Goal: Navigation & Orientation: Find specific page/section

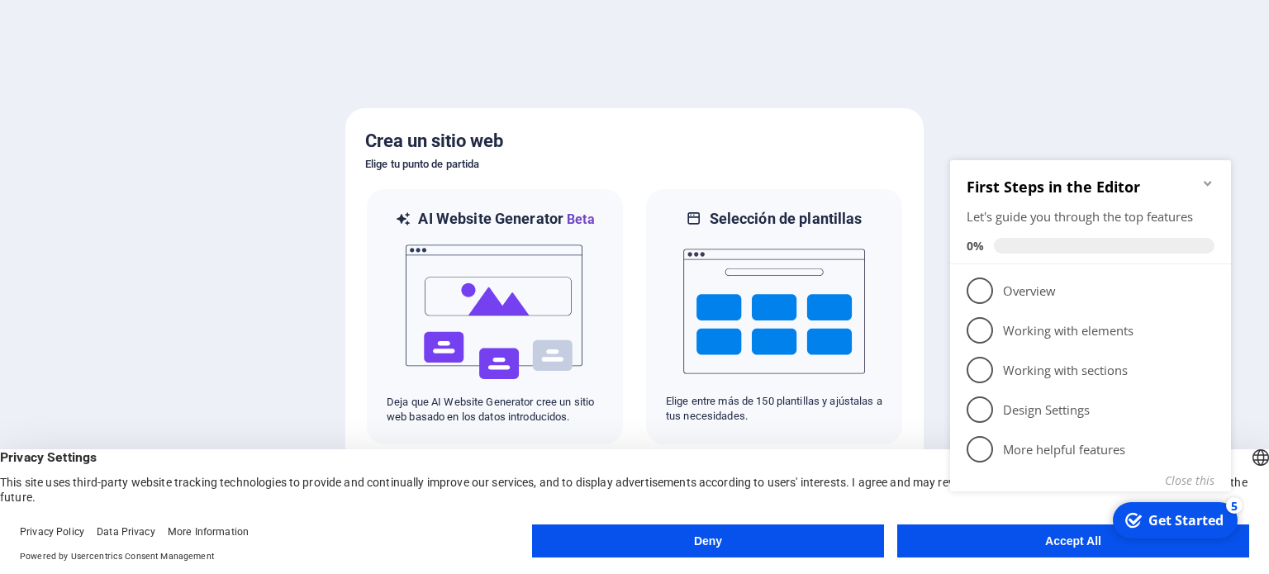
click div "checkmark Get Started 5 First Steps in the Editor Let's guide you through the t…"
click at [1172, 525] on div "Get Started" at bounding box center [1185, 520] width 75 height 18
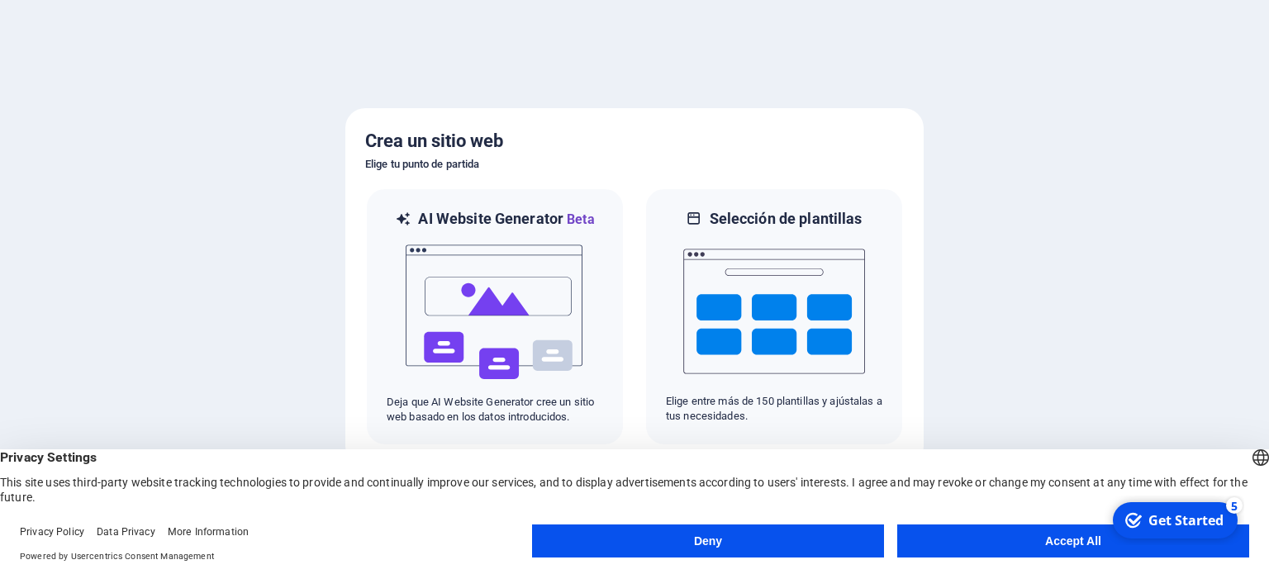
click html "checkmark Get Started 5 First Steps in the Editor Let's guide you through the t…"
click at [1065, 541] on button "Accept All" at bounding box center [1073, 540] width 352 height 33
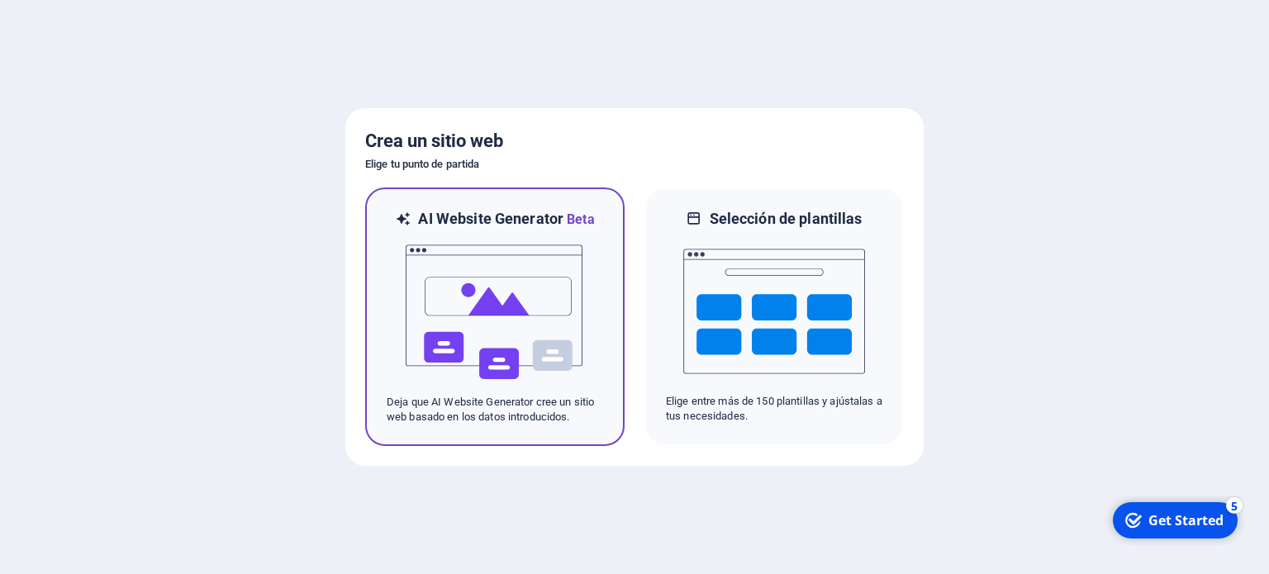
click at [507, 277] on img at bounding box center [495, 312] width 182 height 165
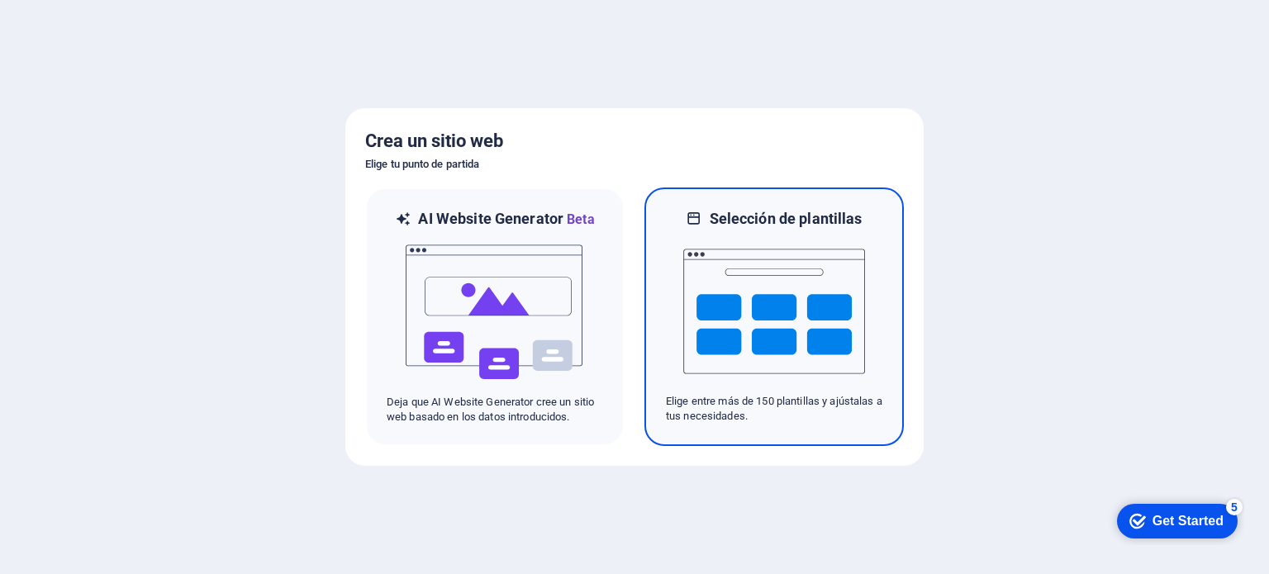
click at [751, 306] on img at bounding box center [774, 311] width 182 height 165
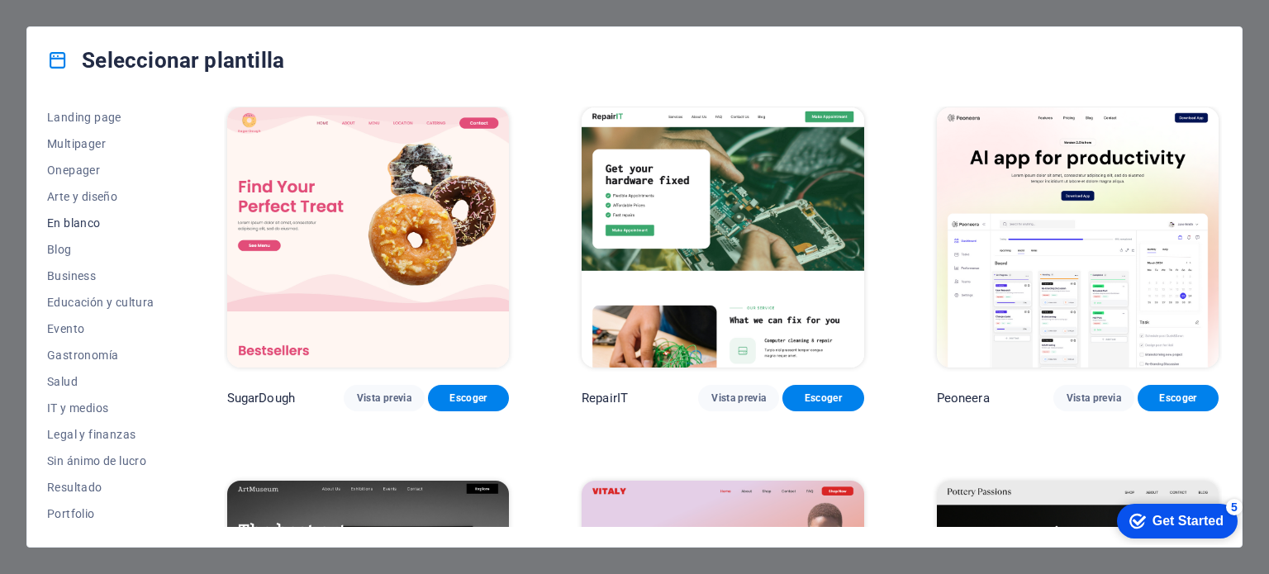
scroll to position [109, 0]
click at [83, 278] on span "Business" at bounding box center [100, 274] width 107 height 13
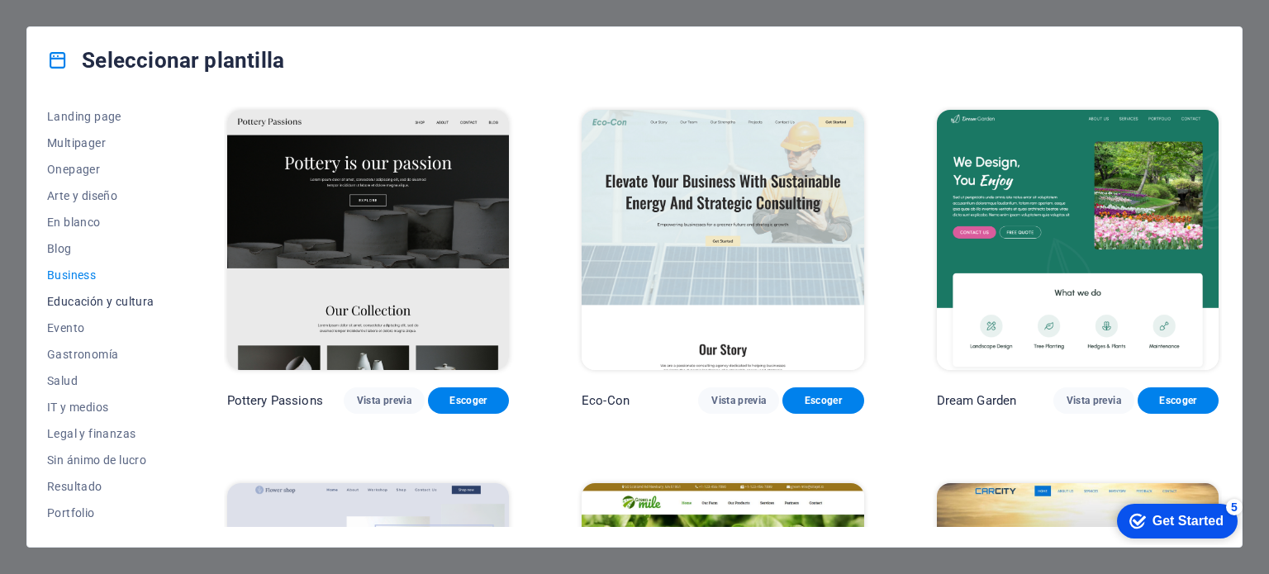
click at [93, 305] on span "Educación y cultura" at bounding box center [100, 301] width 107 height 13
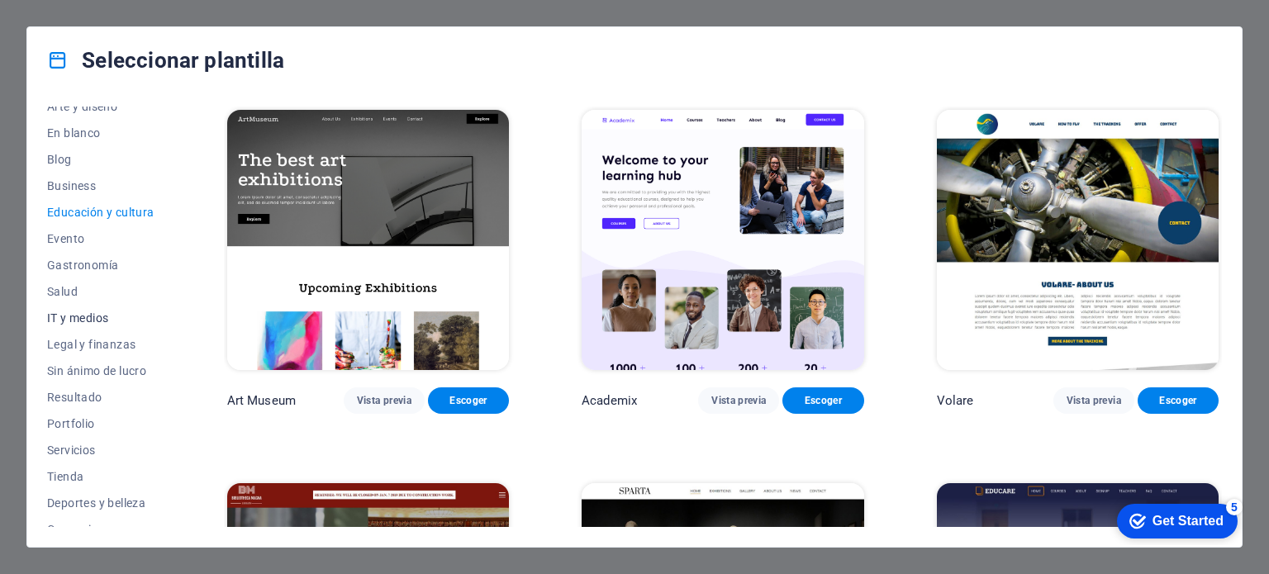
scroll to position [200, 0]
click at [96, 311] on span "IT y medios" at bounding box center [100, 316] width 107 height 13
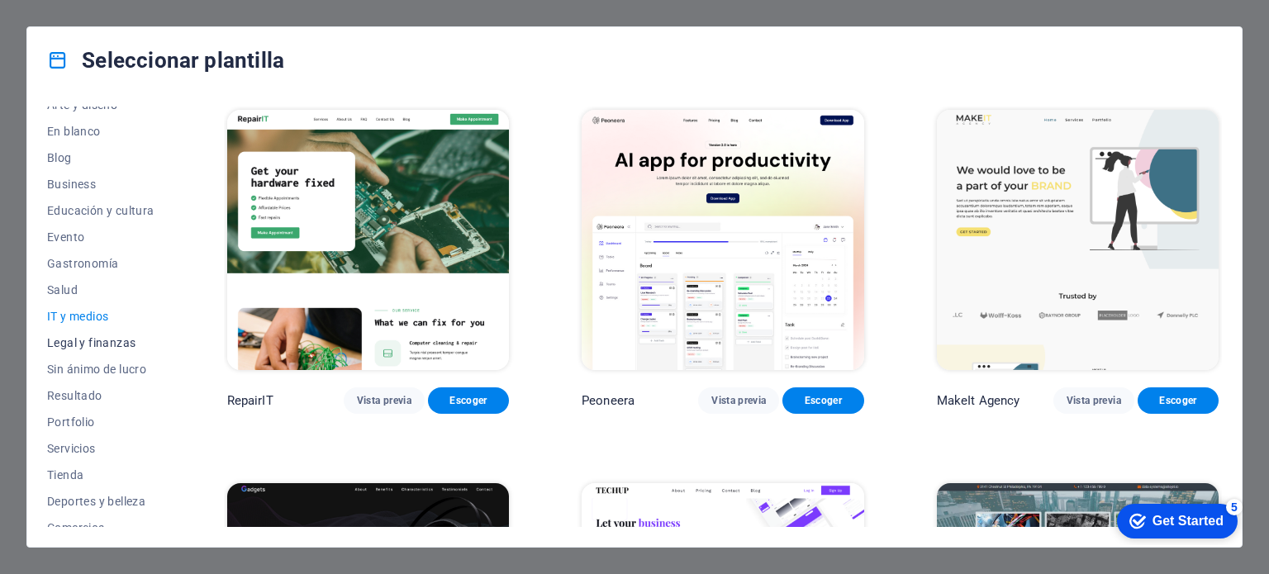
click at [99, 341] on span "Legal y finanzas" at bounding box center [100, 342] width 107 height 13
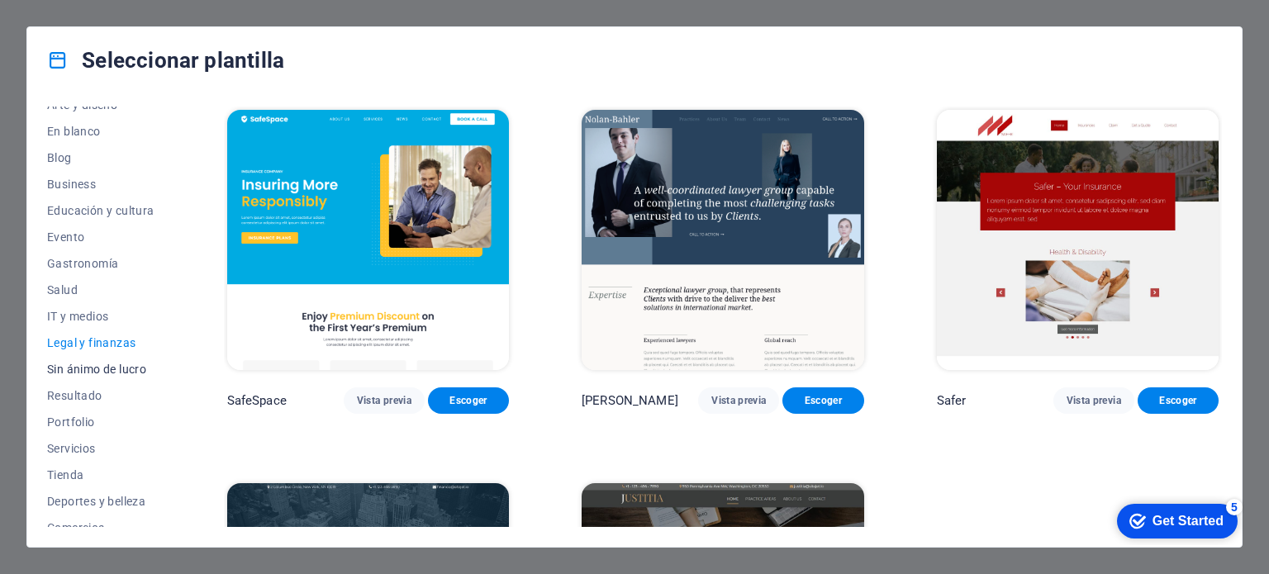
click at [105, 377] on button "Sin ánimo de lucro" at bounding box center [100, 369] width 107 height 26
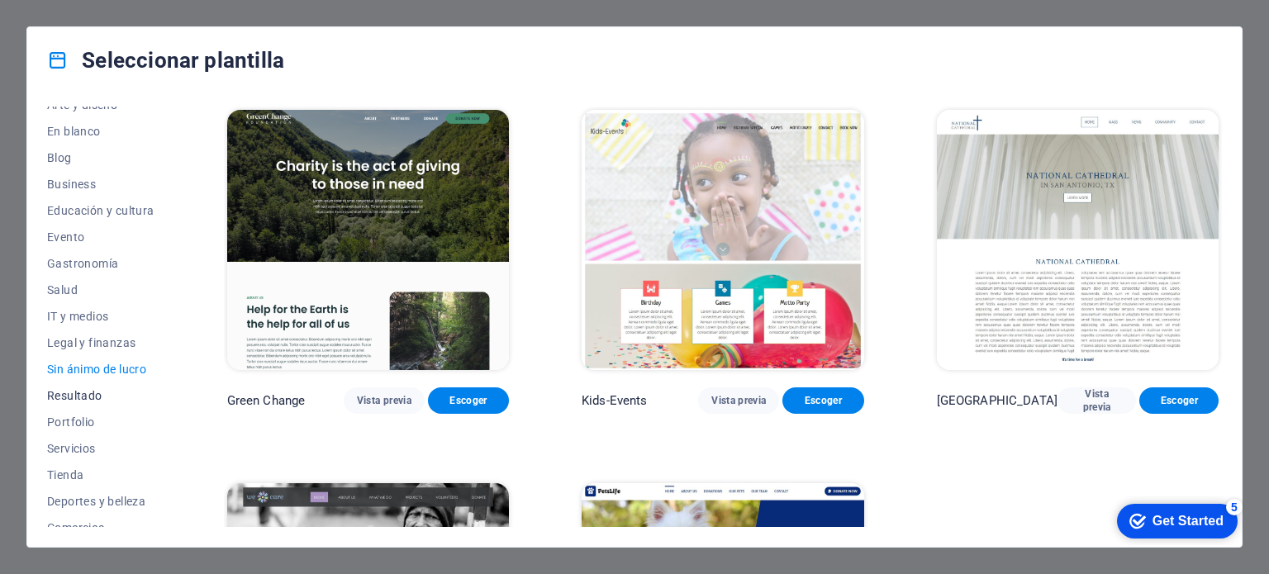
click at [77, 401] on span "Resultado" at bounding box center [100, 395] width 107 height 13
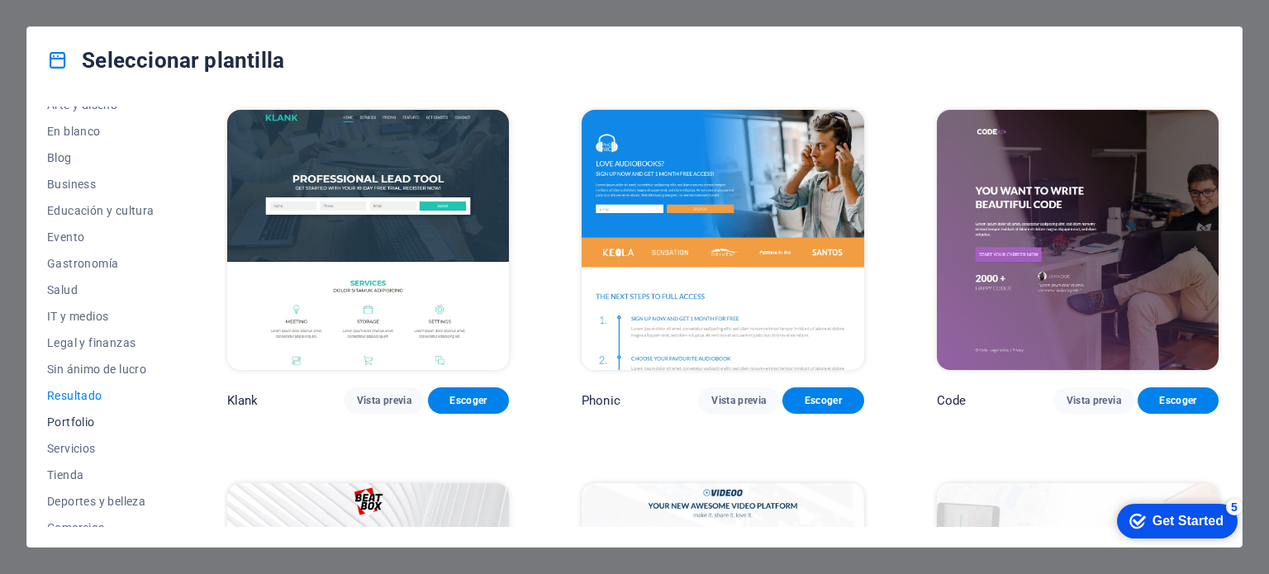
click at [80, 422] on span "Portfolio" at bounding box center [100, 421] width 107 height 13
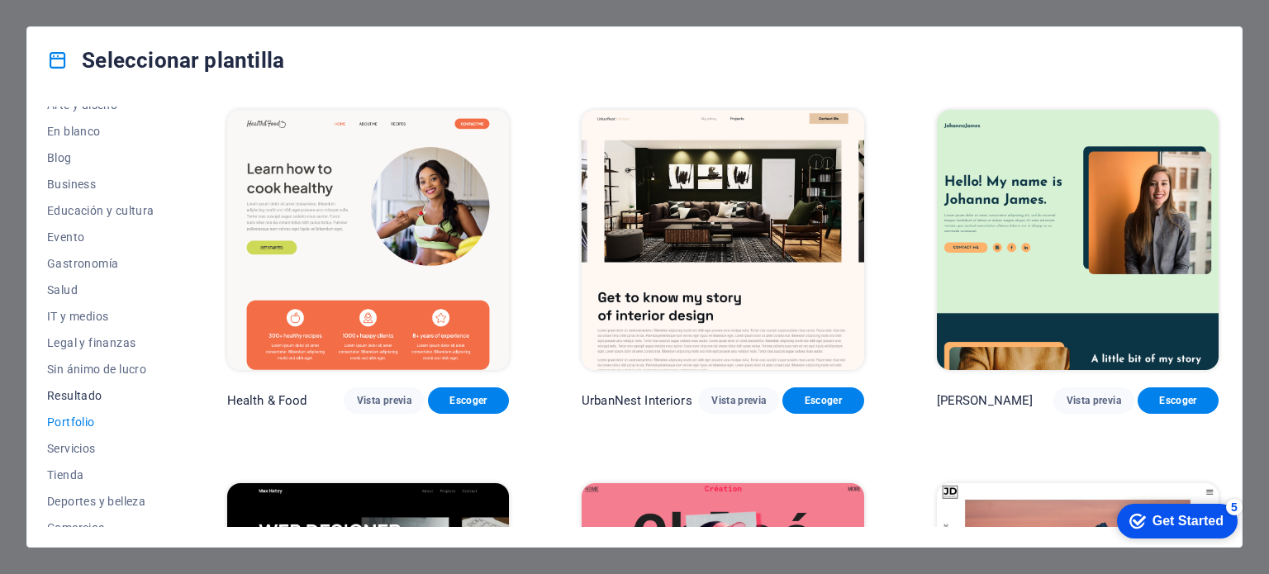
scroll to position [266, 0]
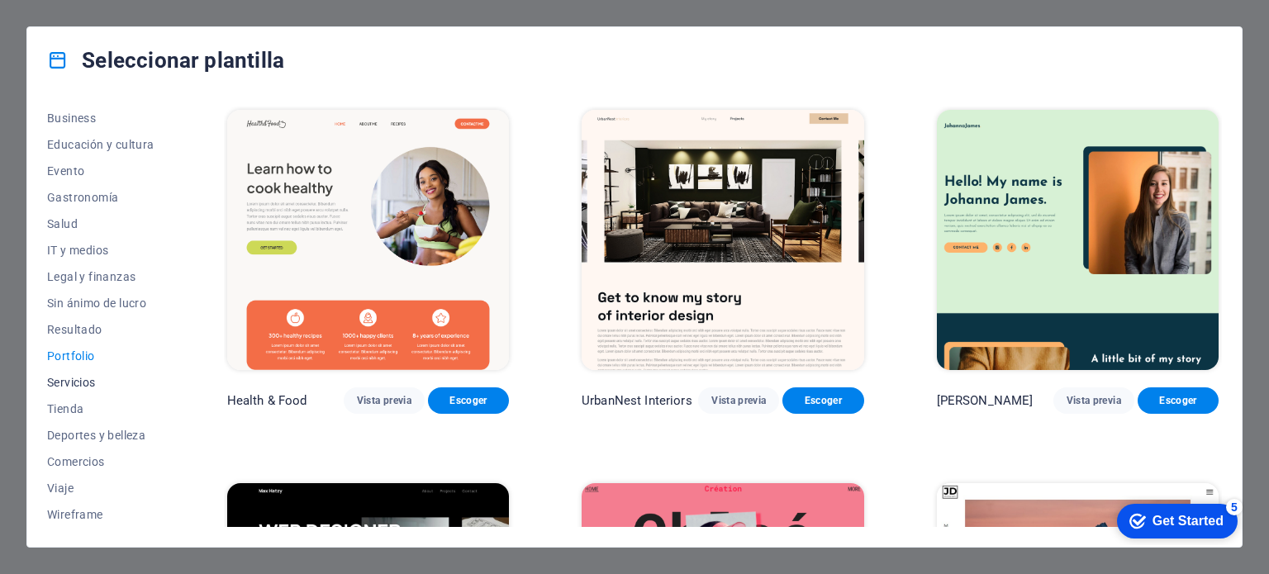
click at [85, 379] on span "Servicios" at bounding box center [100, 382] width 107 height 13
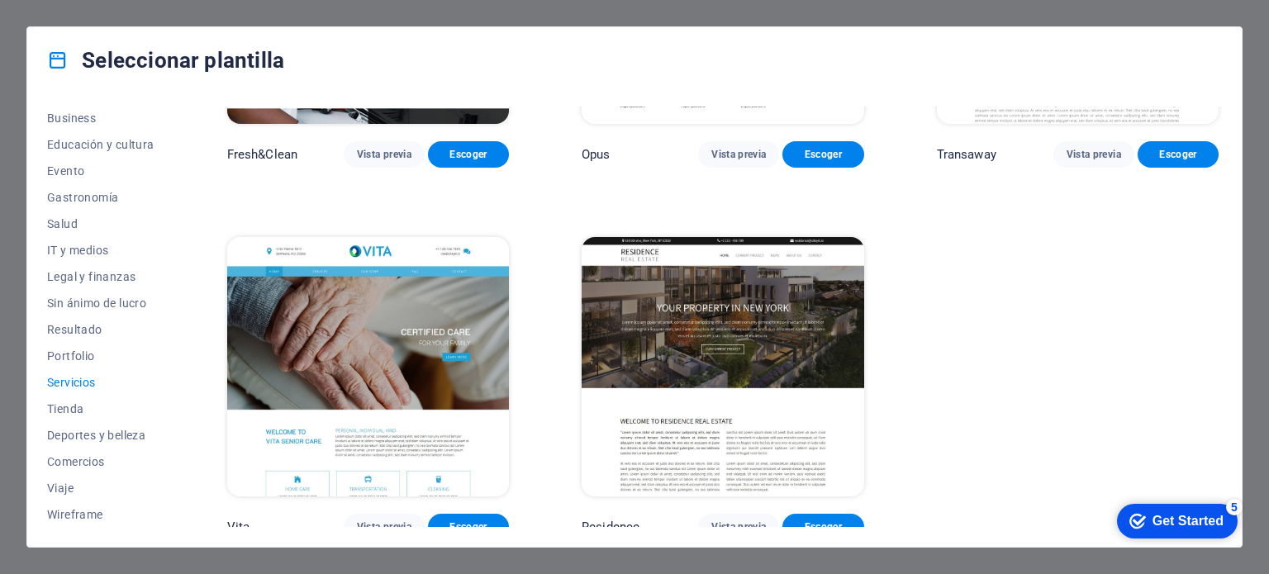
scroll to position [2113, 0]
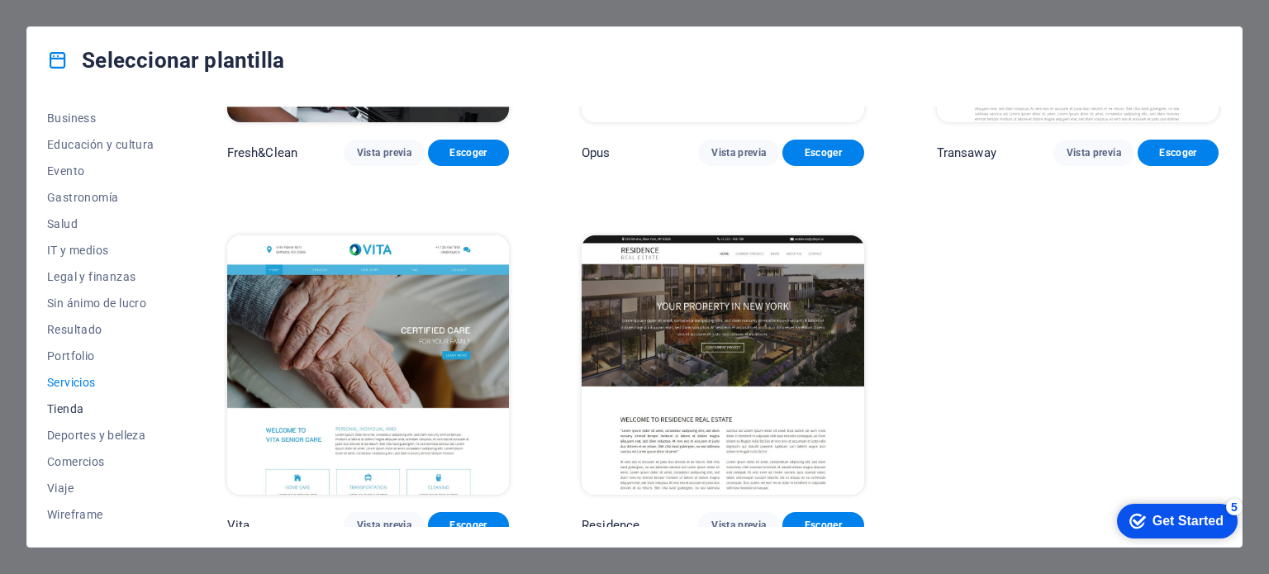
click at [74, 406] on span "Tienda" at bounding box center [100, 408] width 107 height 13
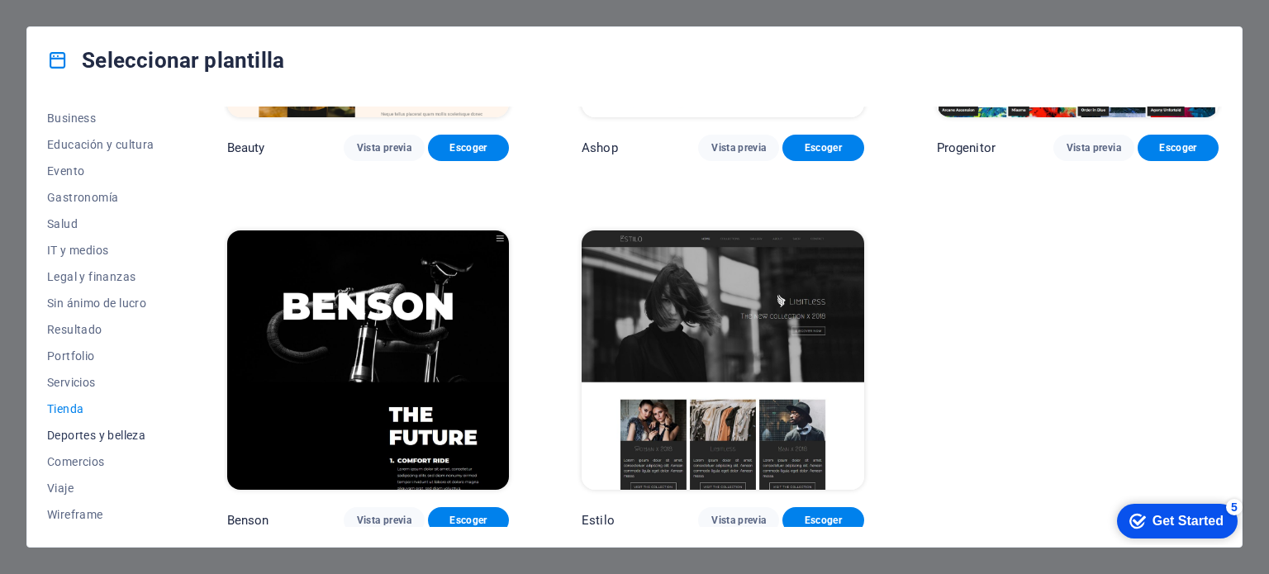
click at [109, 430] on span "Deportes y belleza" at bounding box center [100, 435] width 107 height 13
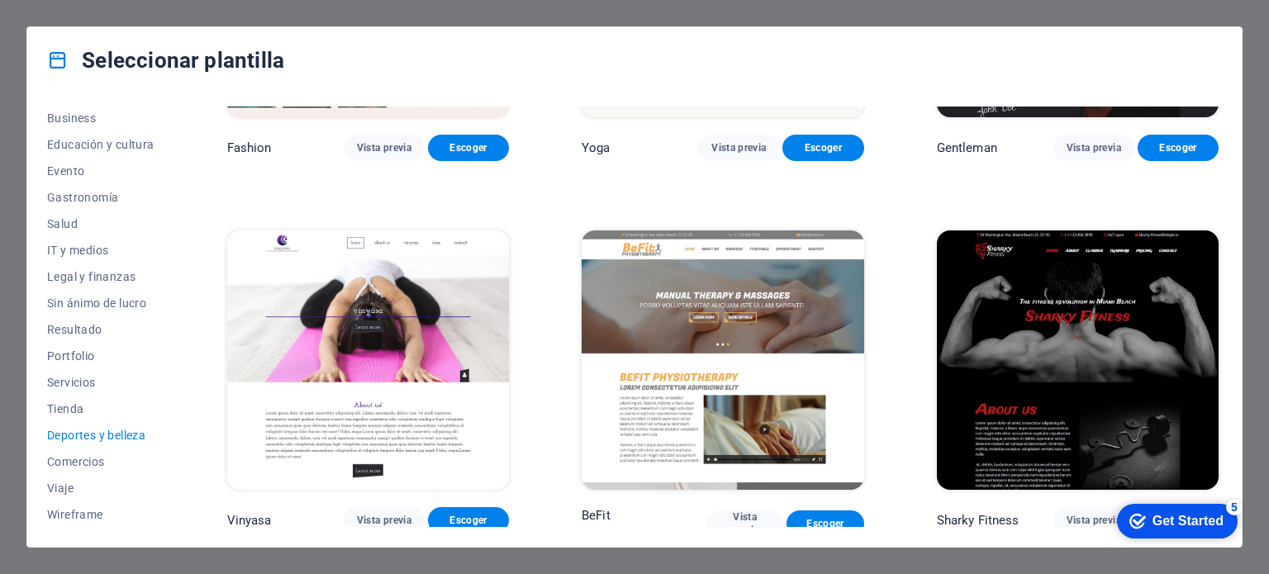
scroll to position [1748, 0]
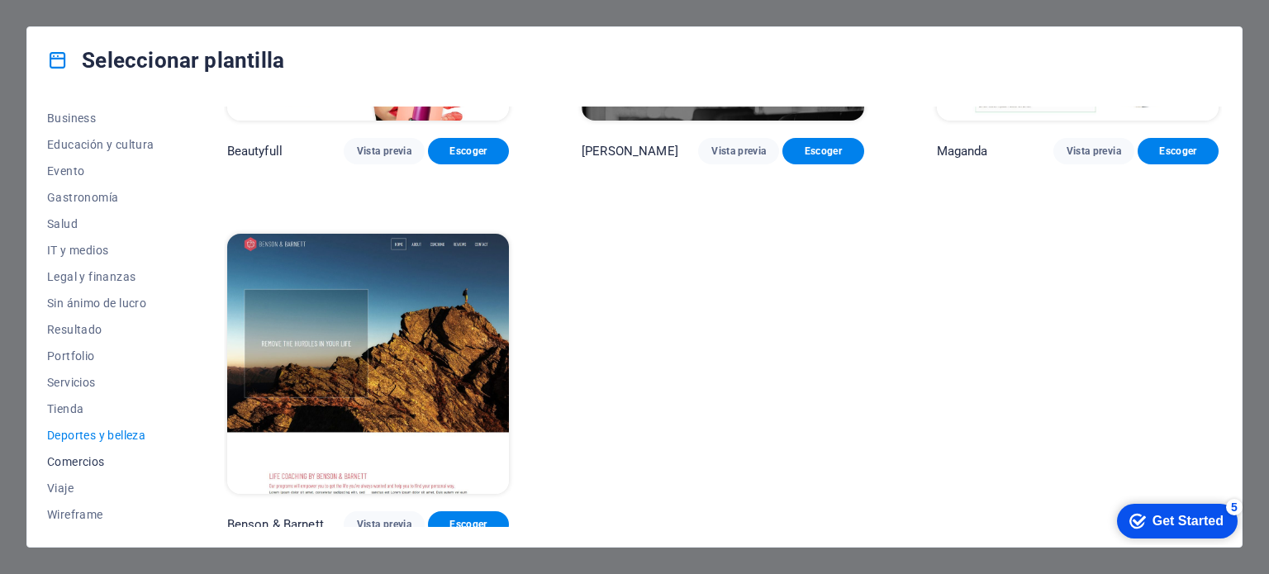
click at [73, 462] on span "Comercios" at bounding box center [100, 461] width 107 height 13
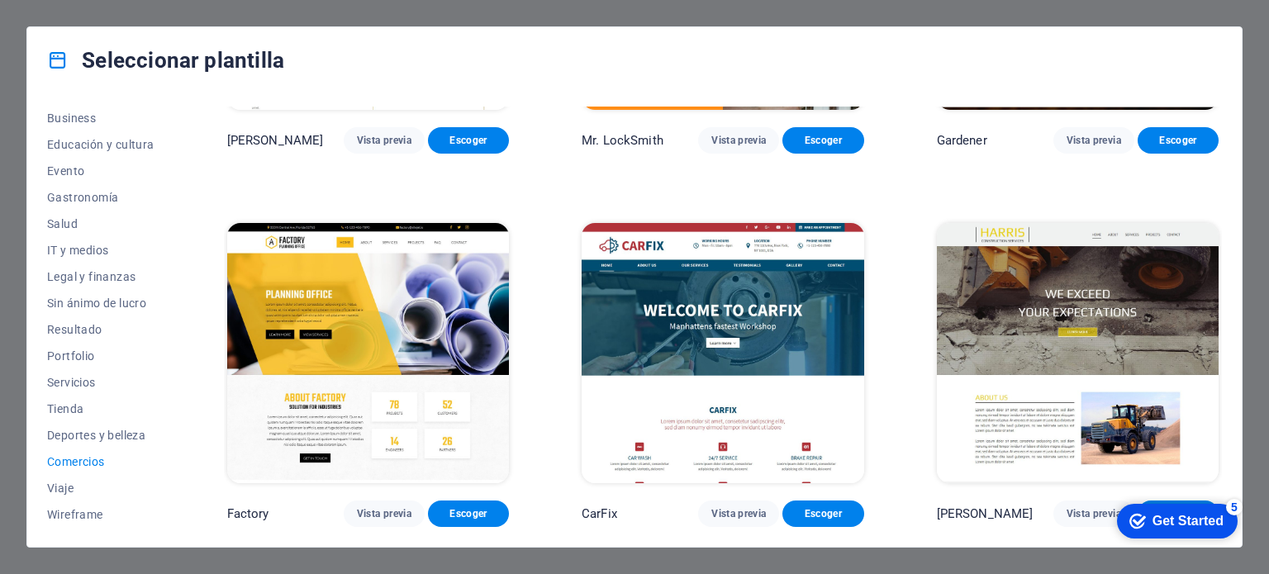
scroll to position [0, 0]
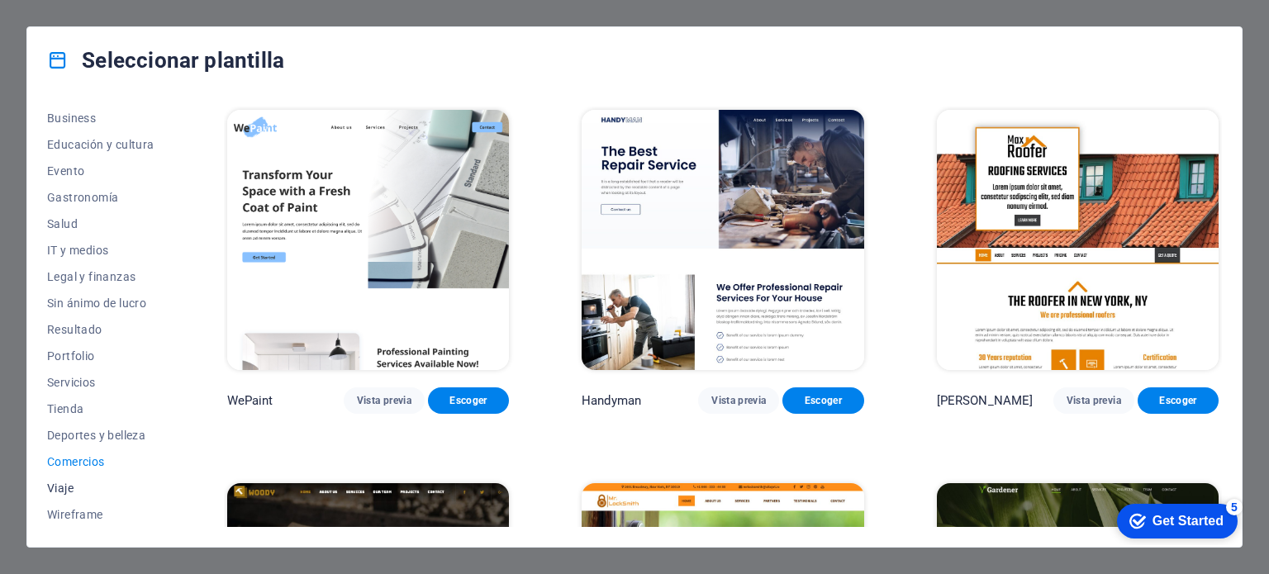
click at [48, 497] on button "Viaje" at bounding box center [100, 488] width 107 height 26
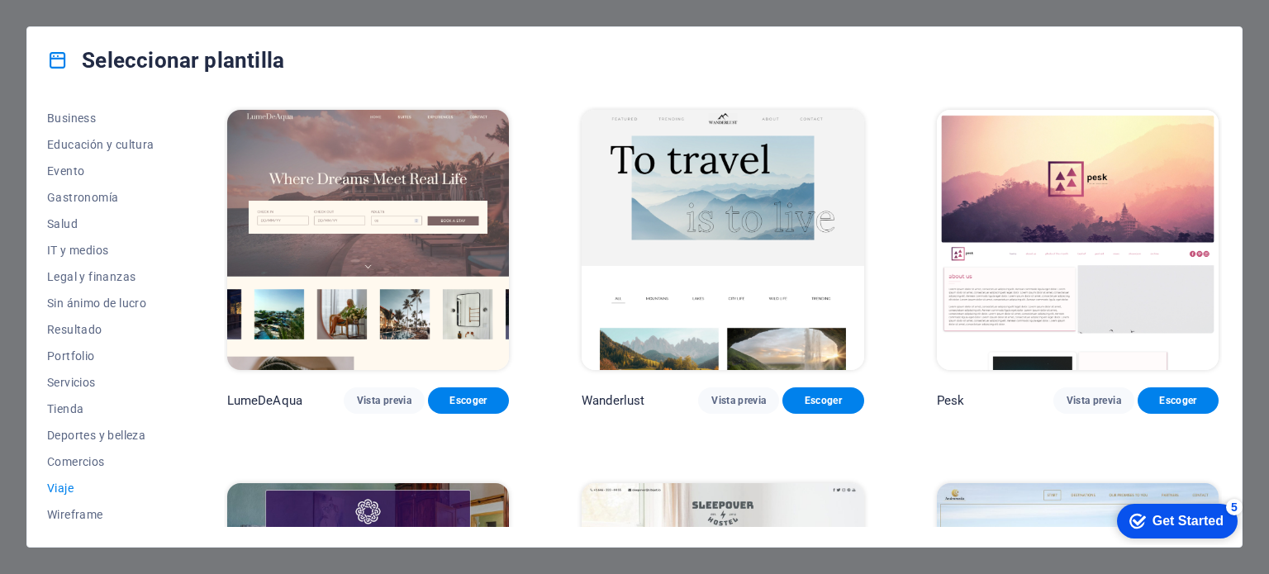
click at [74, 528] on div "Todas las plantillas Mis plantillas Nueva Popular Landing page Multipager Onepa…" at bounding box center [634, 319] width 1214 height 453
click at [81, 515] on span "Wireframe" at bounding box center [100, 514] width 107 height 13
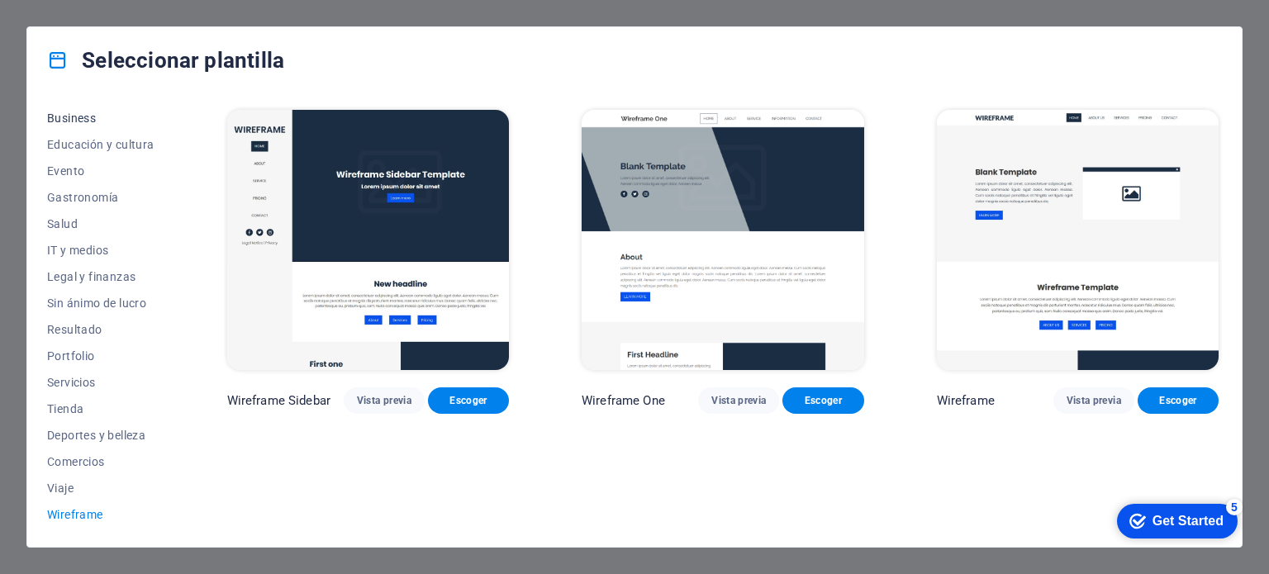
click at [67, 118] on span "Business" at bounding box center [100, 118] width 107 height 13
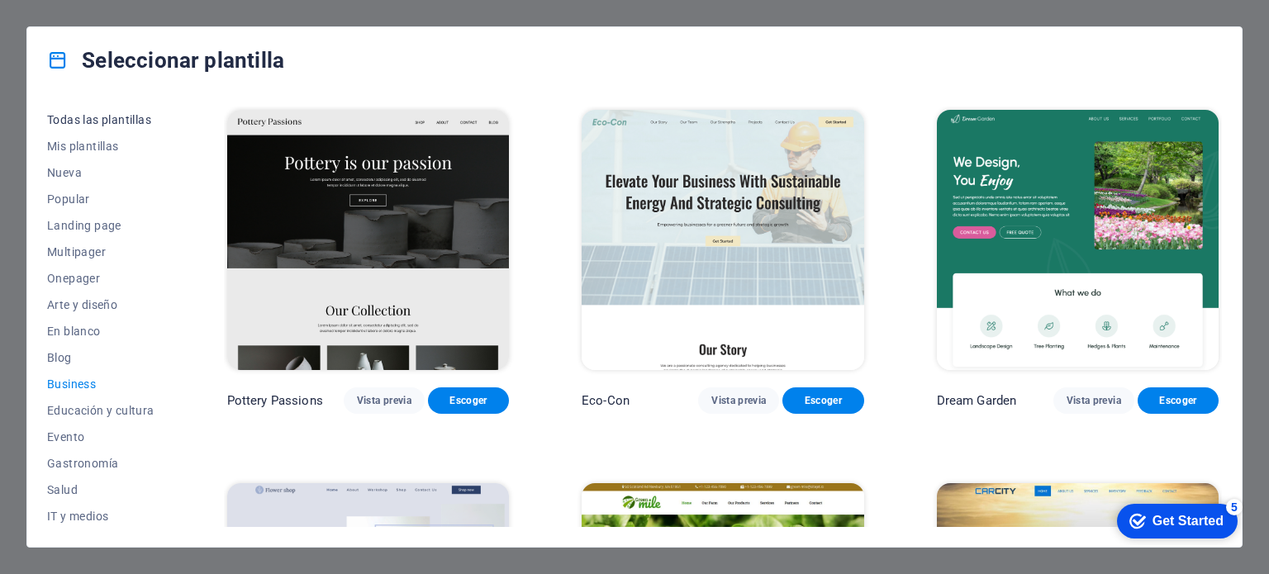
click at [116, 122] on span "Todas las plantillas" at bounding box center [100, 119] width 107 height 13
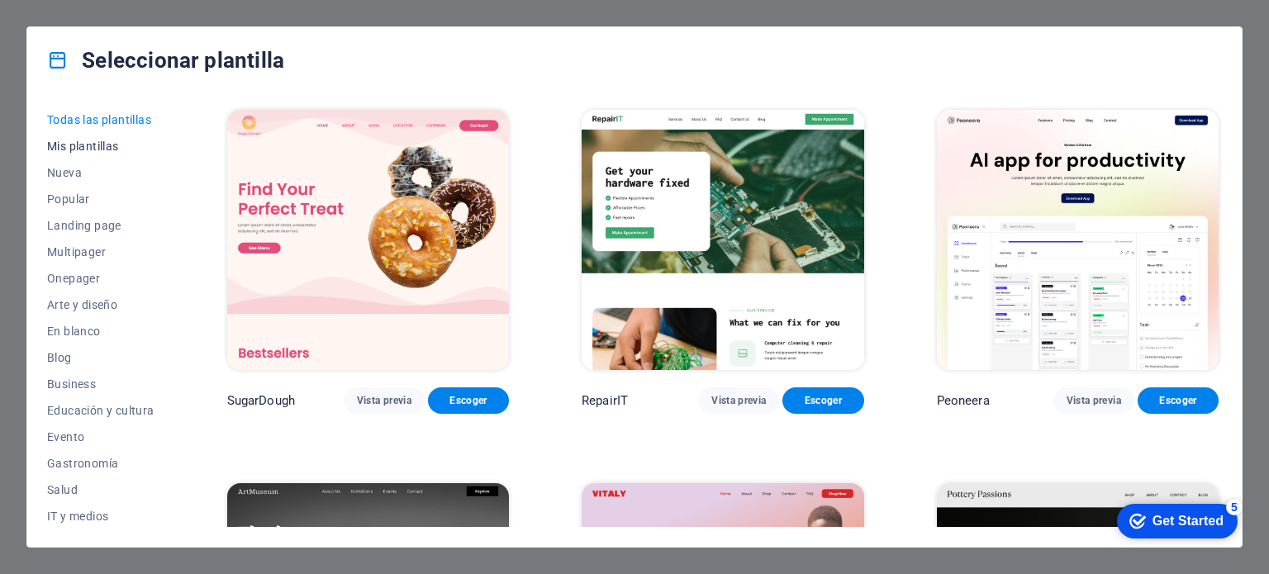
click at [93, 148] on span "Mis plantillas" at bounding box center [100, 146] width 107 height 13
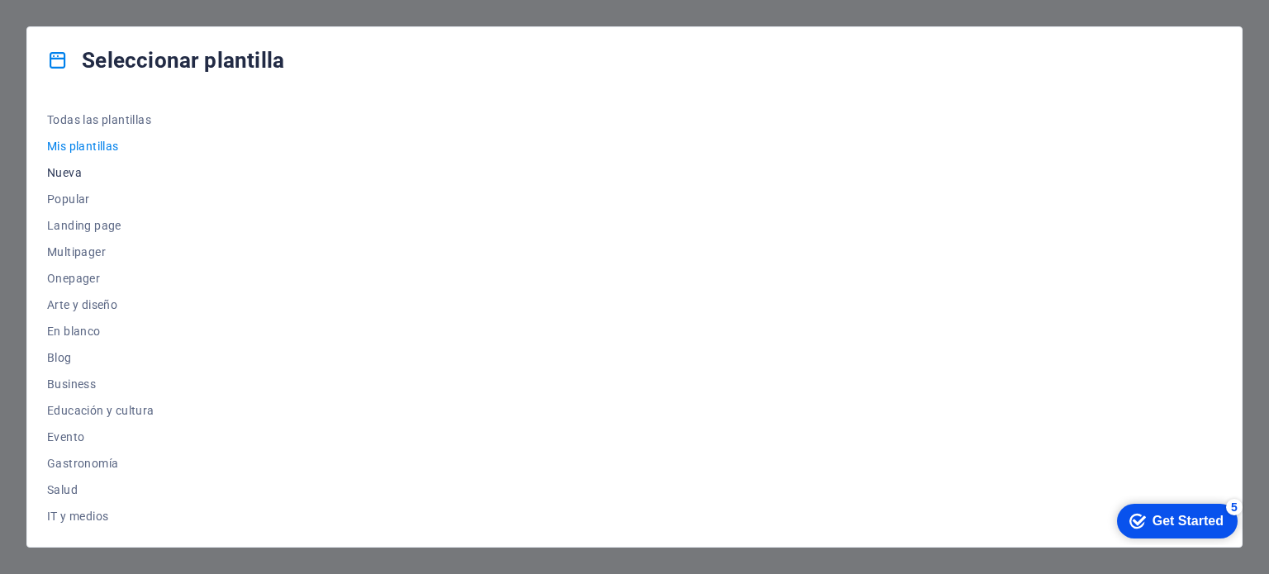
click at [68, 171] on span "Nueva" at bounding box center [100, 172] width 107 height 13
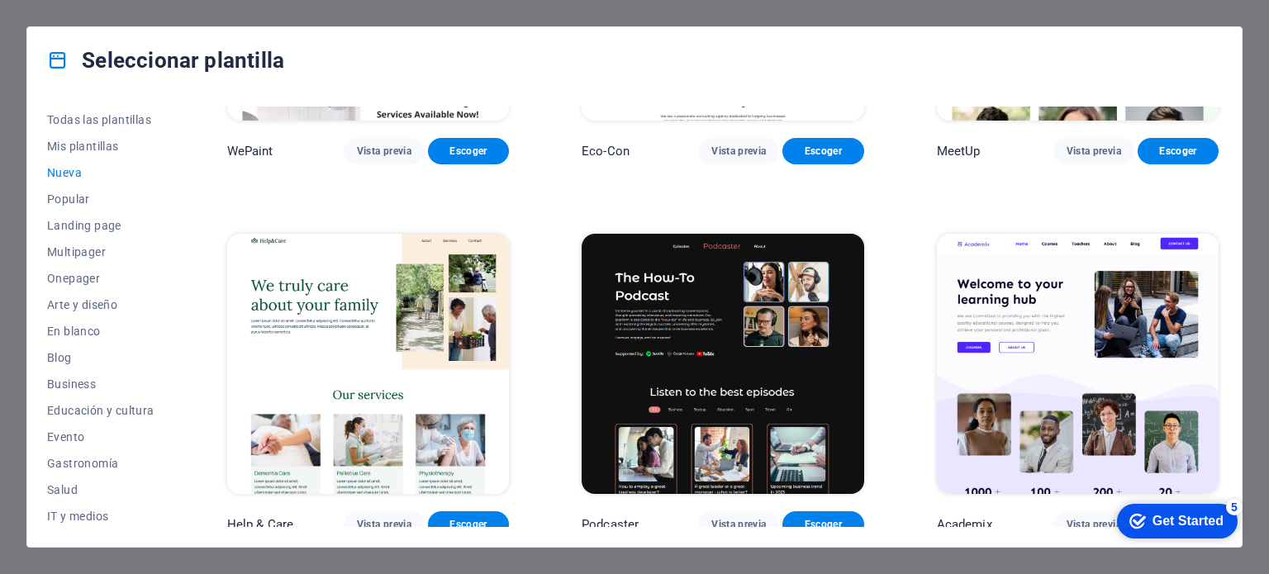
scroll to position [1741, 0]
click at [79, 201] on span "Popular" at bounding box center [100, 198] width 107 height 13
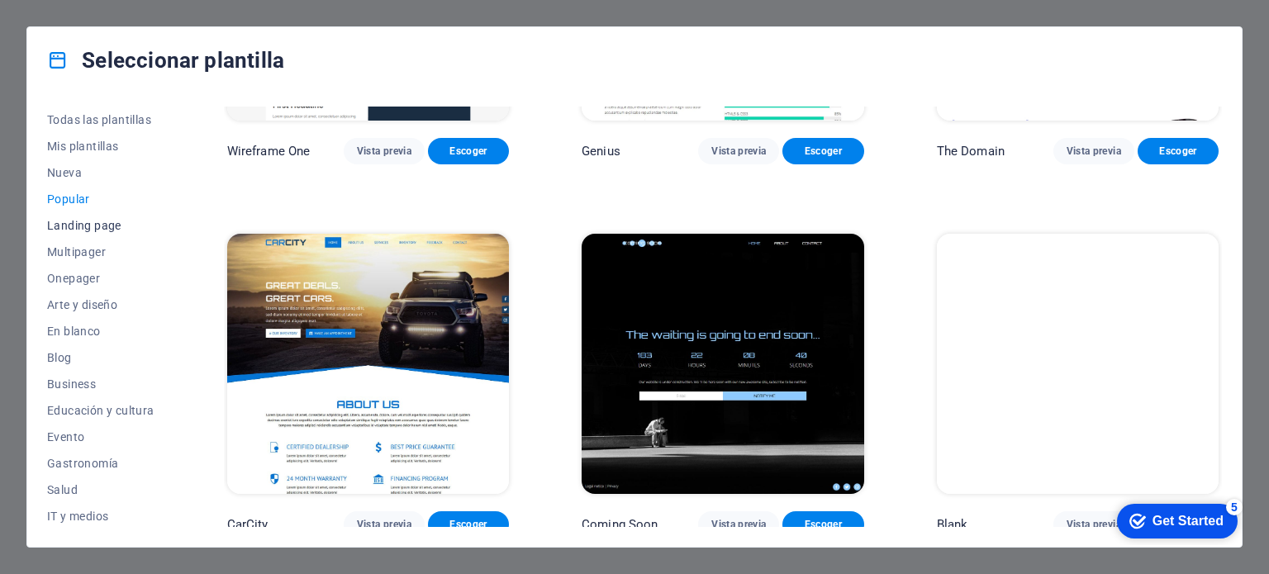
click at [93, 228] on span "Landing page" at bounding box center [100, 225] width 107 height 13
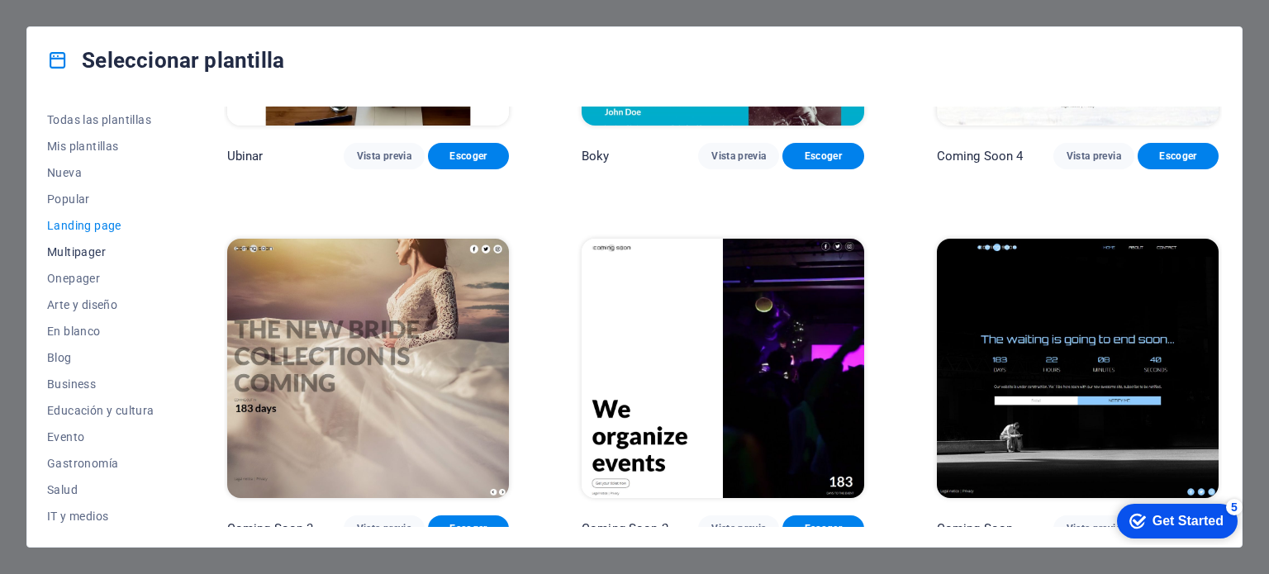
click at [85, 253] on span "Multipager" at bounding box center [100, 251] width 107 height 13
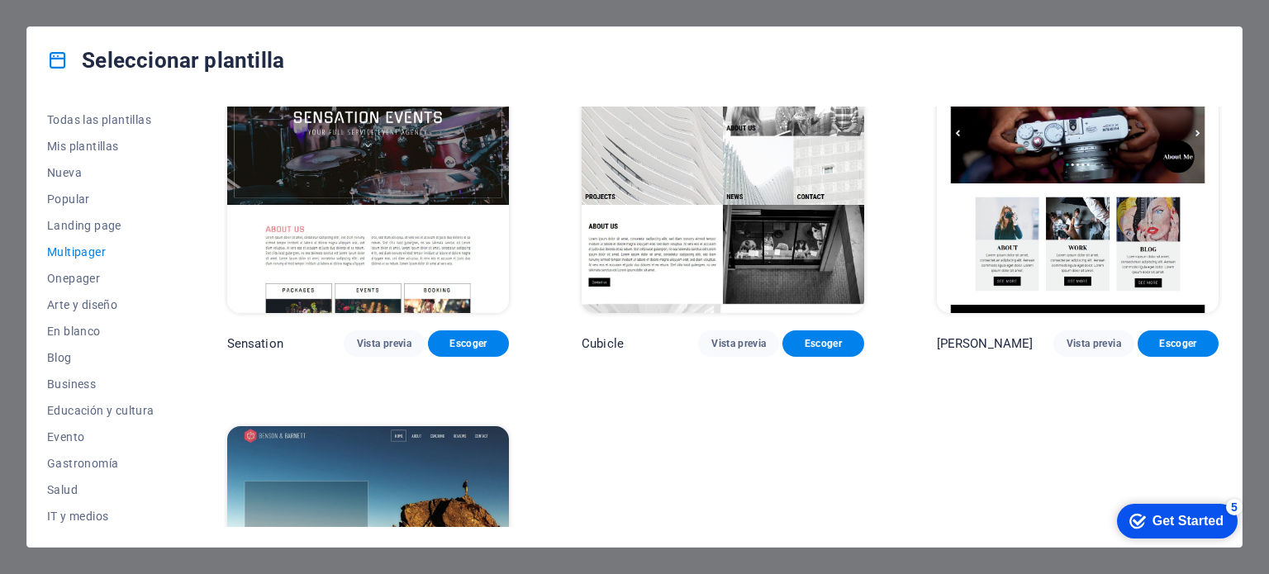
scroll to position [8434, 0]
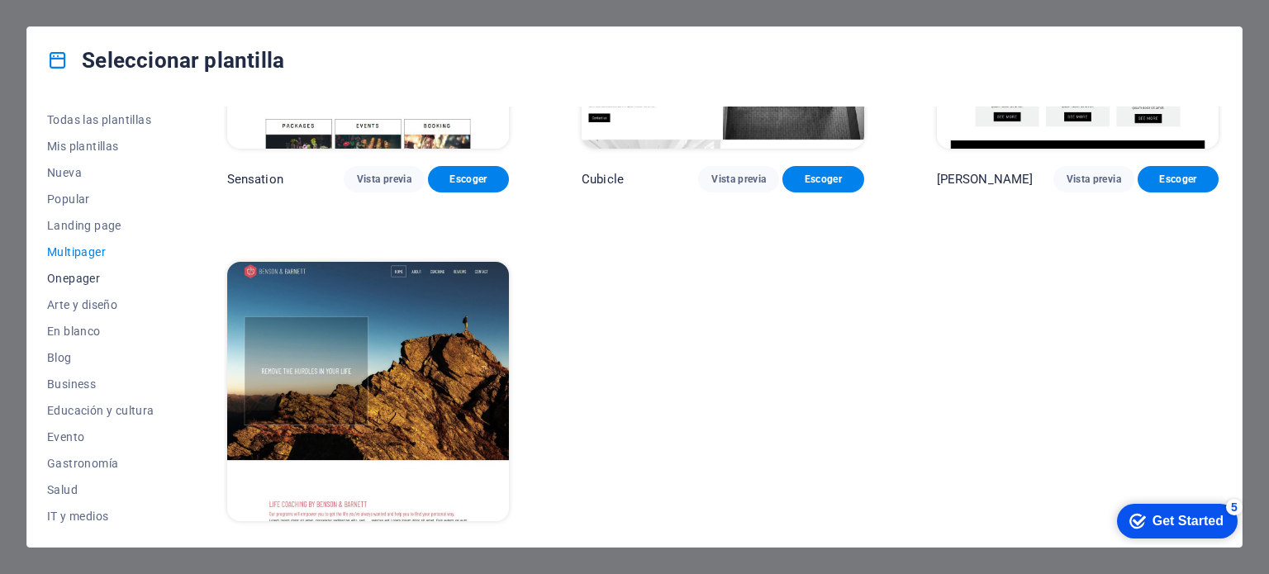
click at [78, 274] on span "Onepager" at bounding box center [100, 278] width 107 height 13
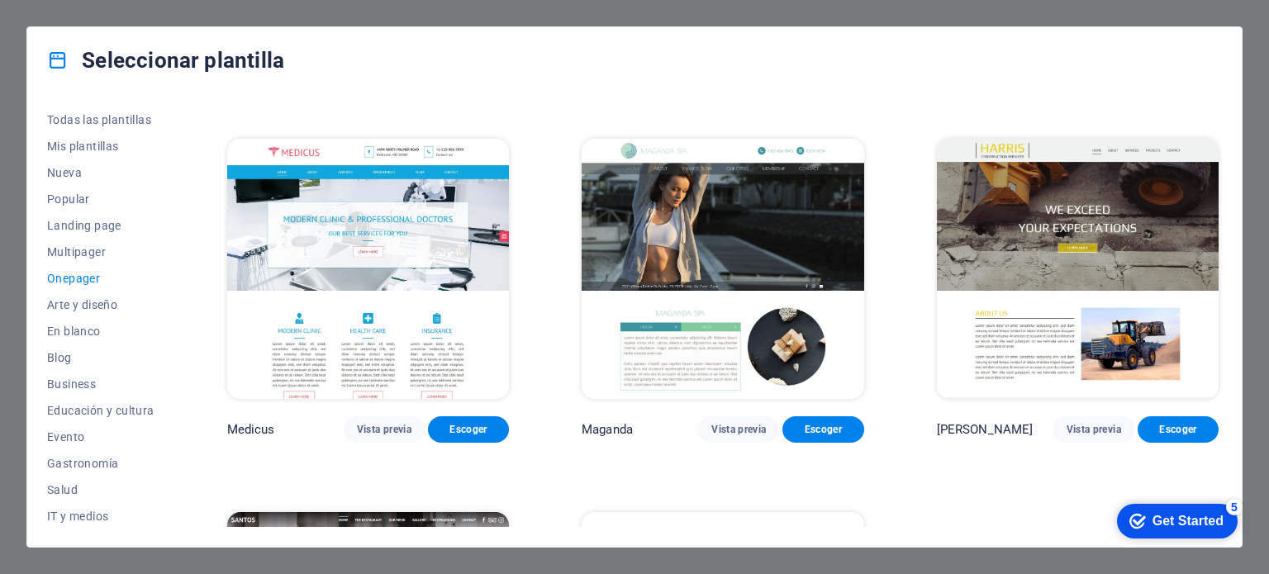
scroll to position [9170, 0]
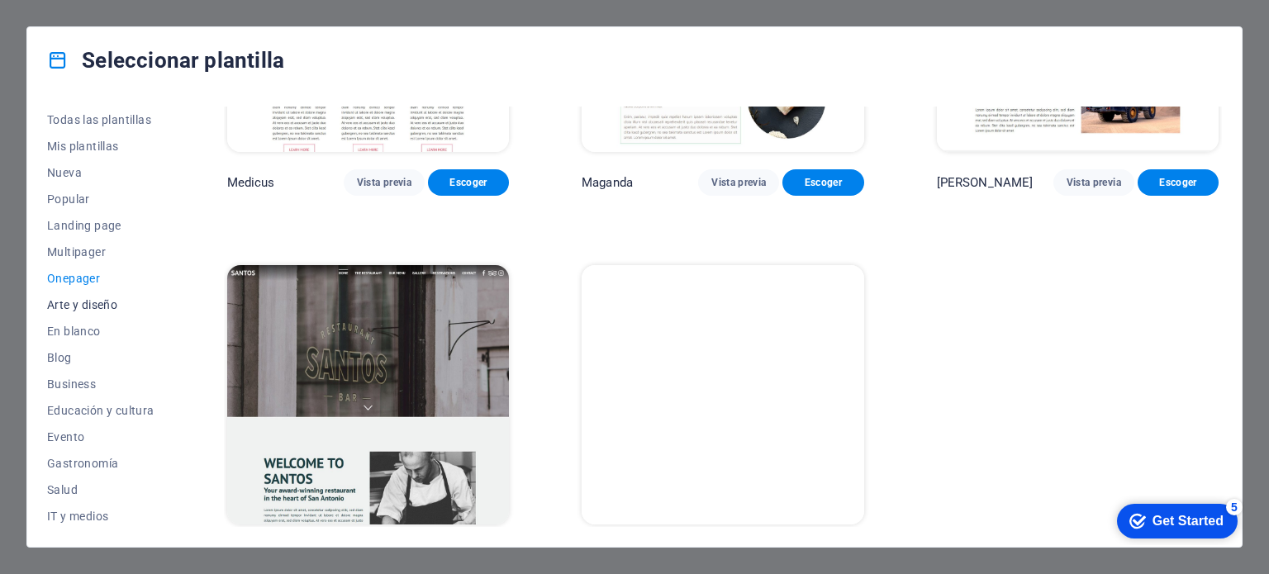
click at [88, 306] on span "Arte y diseño" at bounding box center [100, 304] width 107 height 13
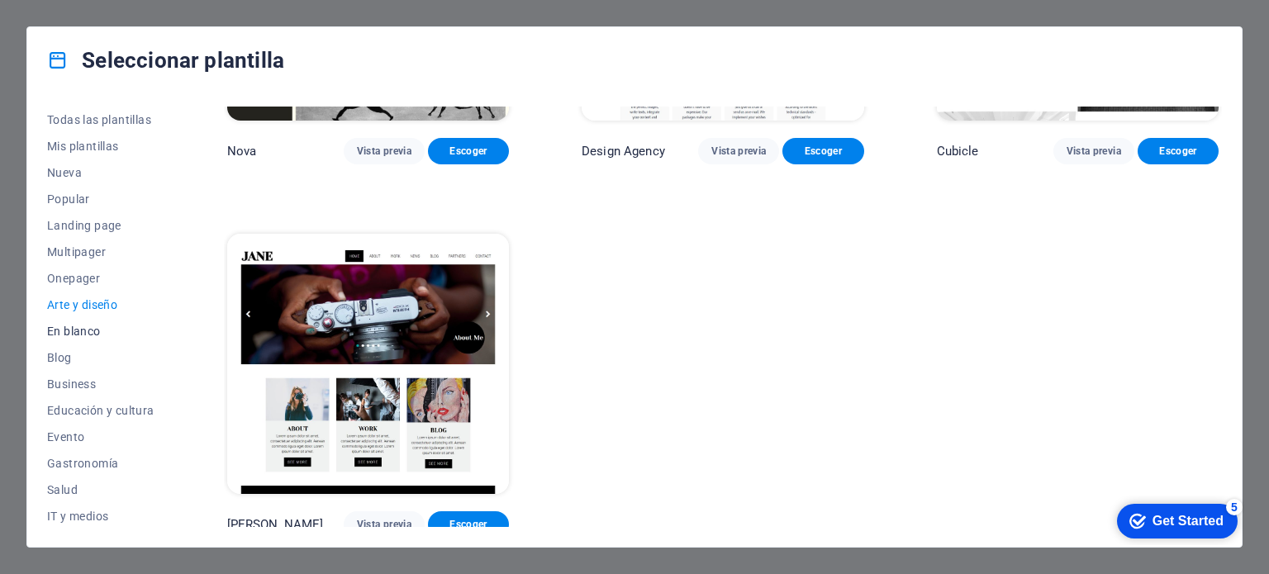
click at [92, 330] on span "En blanco" at bounding box center [100, 331] width 107 height 13
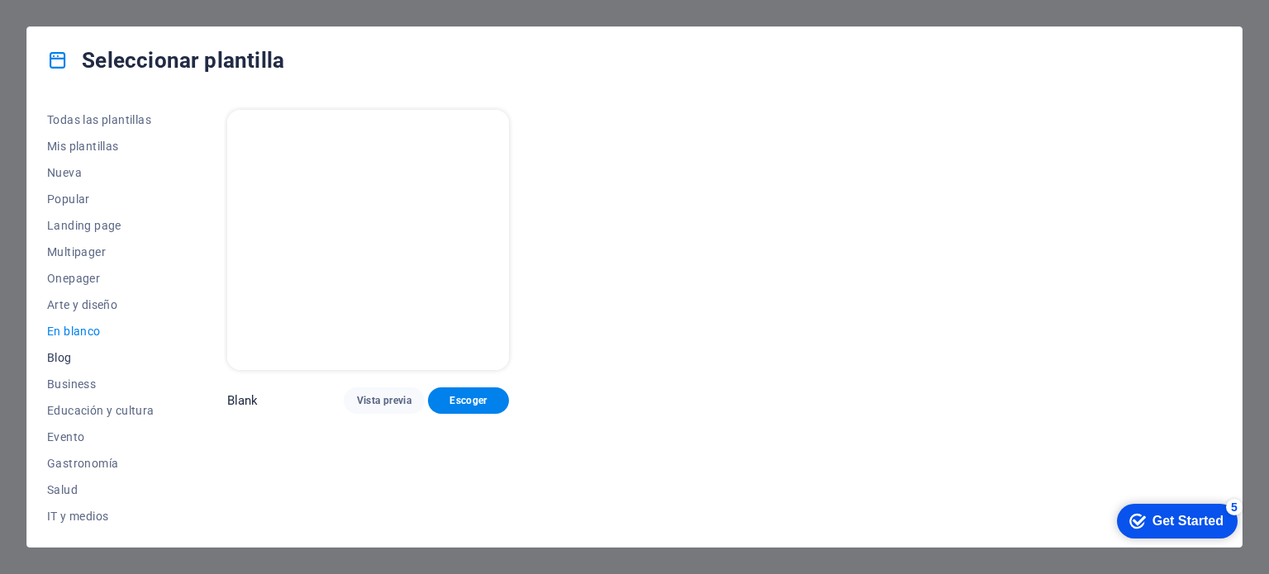
click at [59, 357] on span "Blog" at bounding box center [100, 357] width 107 height 13
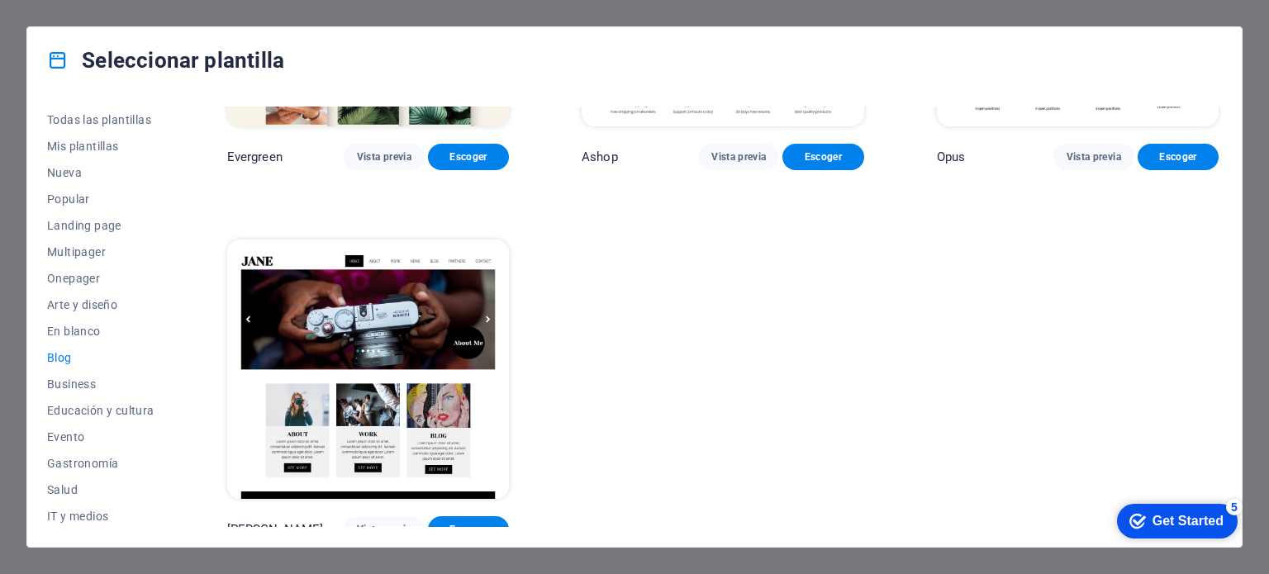
scroll to position [2855, 0]
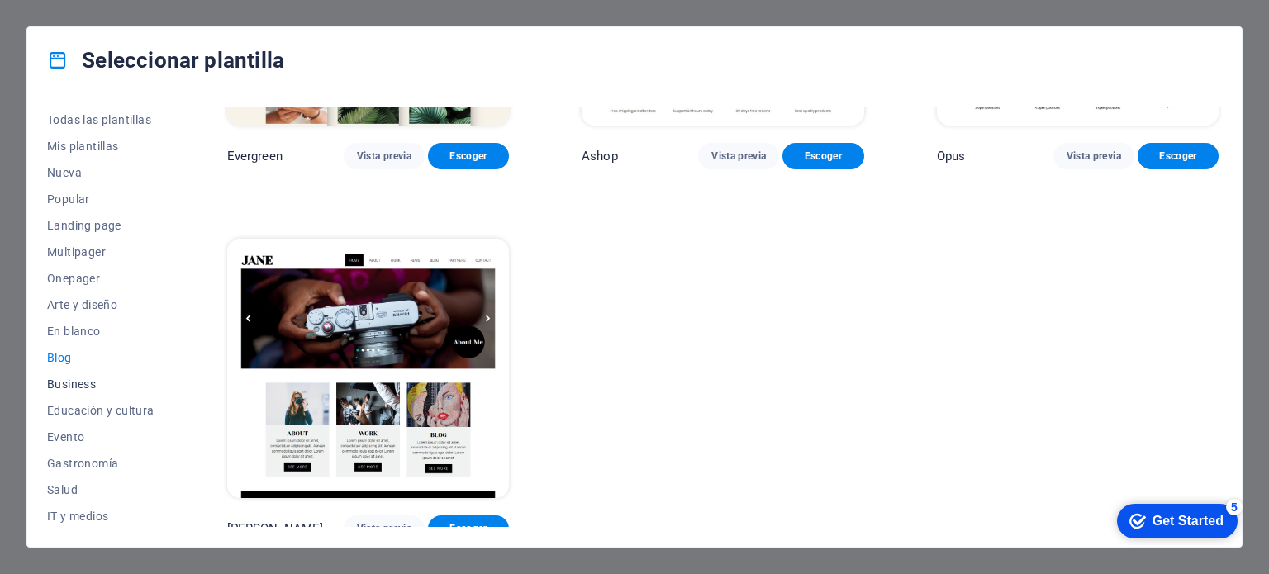
click at [73, 385] on span "Business" at bounding box center [100, 383] width 107 height 13
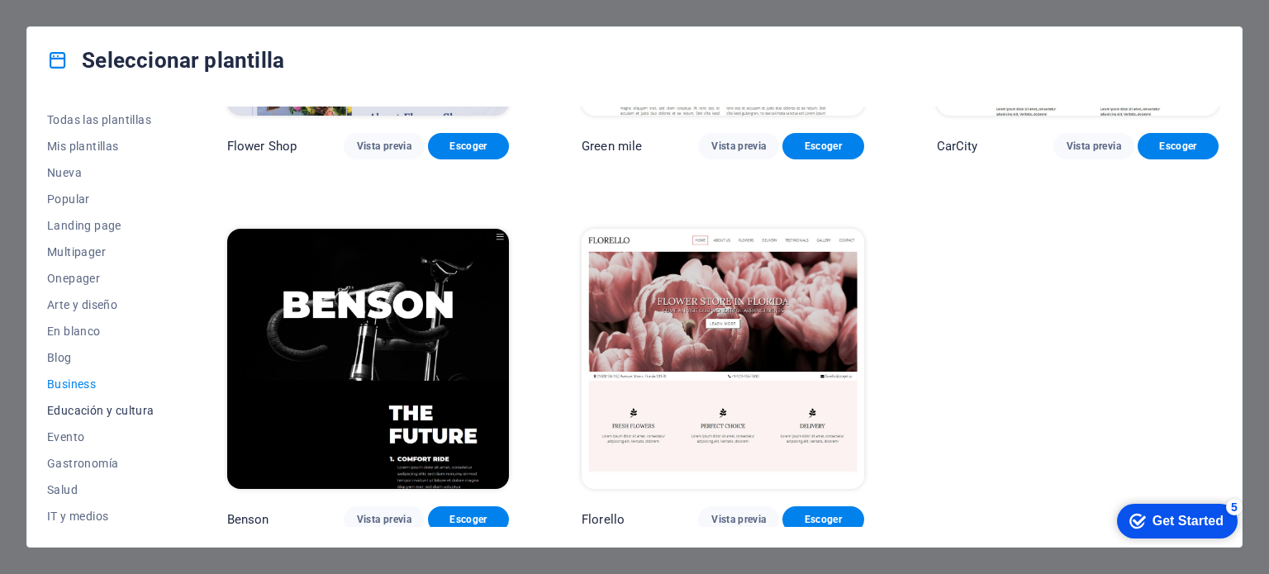
click at [113, 413] on span "Educación y cultura" at bounding box center [100, 410] width 107 height 13
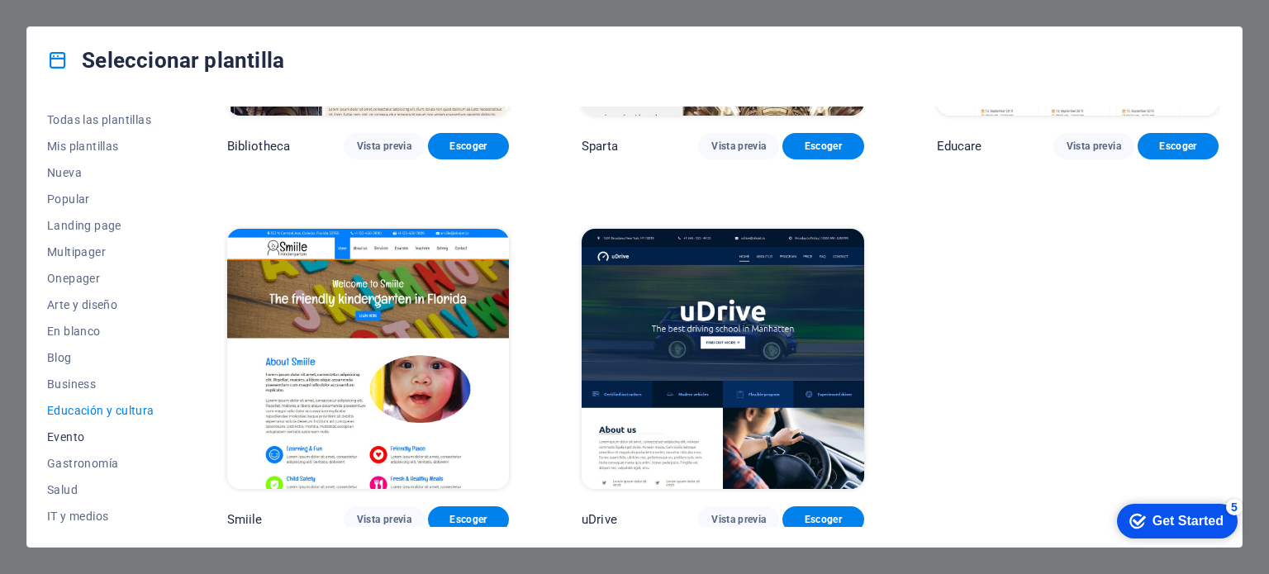
click at [61, 439] on span "Evento" at bounding box center [100, 436] width 107 height 13
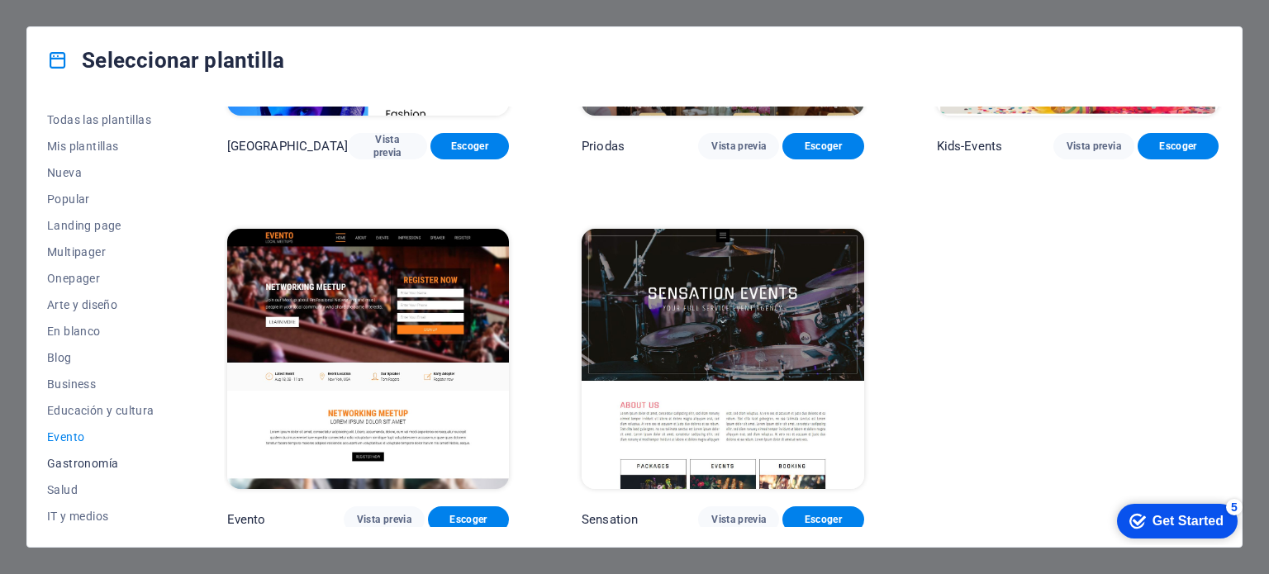
click at [89, 466] on span "Gastronomía" at bounding box center [100, 463] width 107 height 13
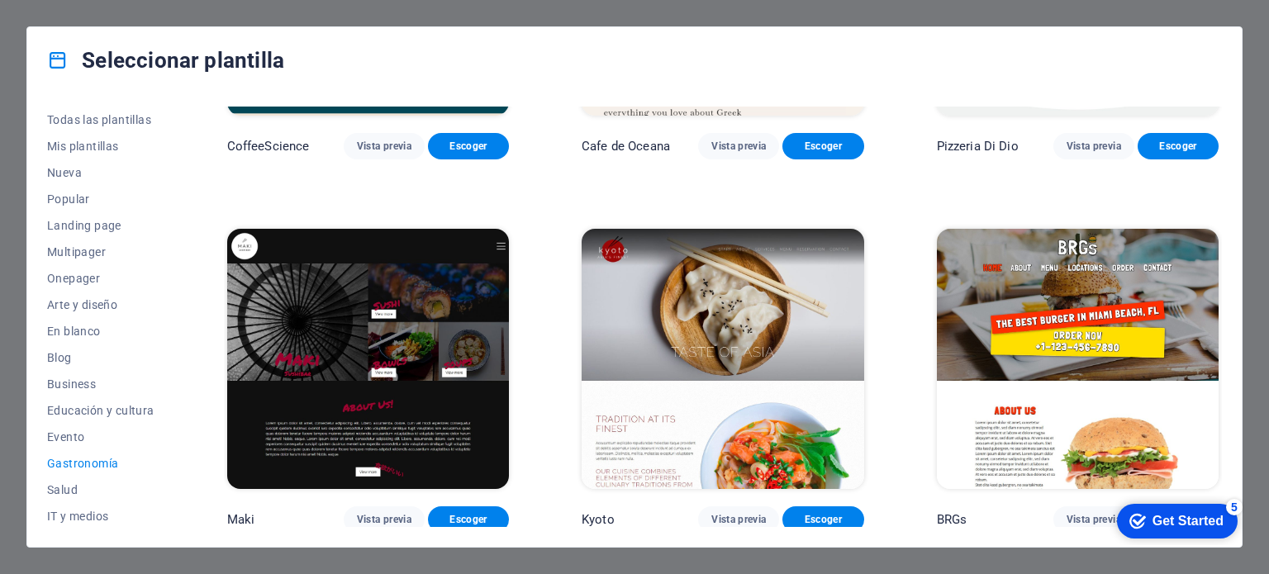
scroll to position [1741, 0]
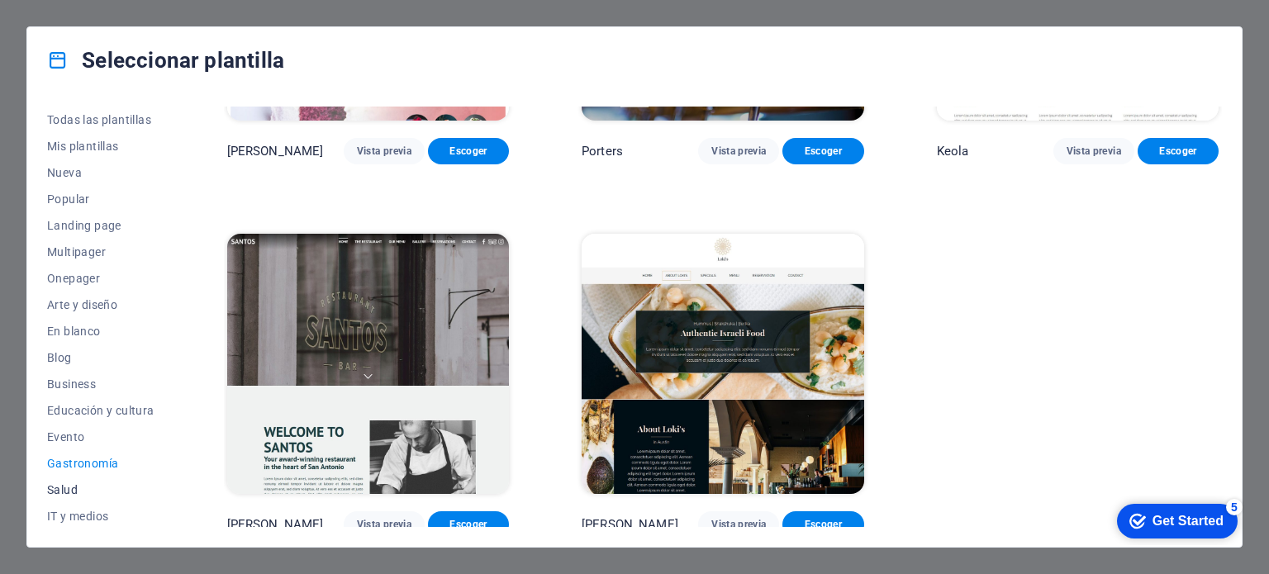
click at [56, 486] on span "Salud" at bounding box center [100, 489] width 107 height 13
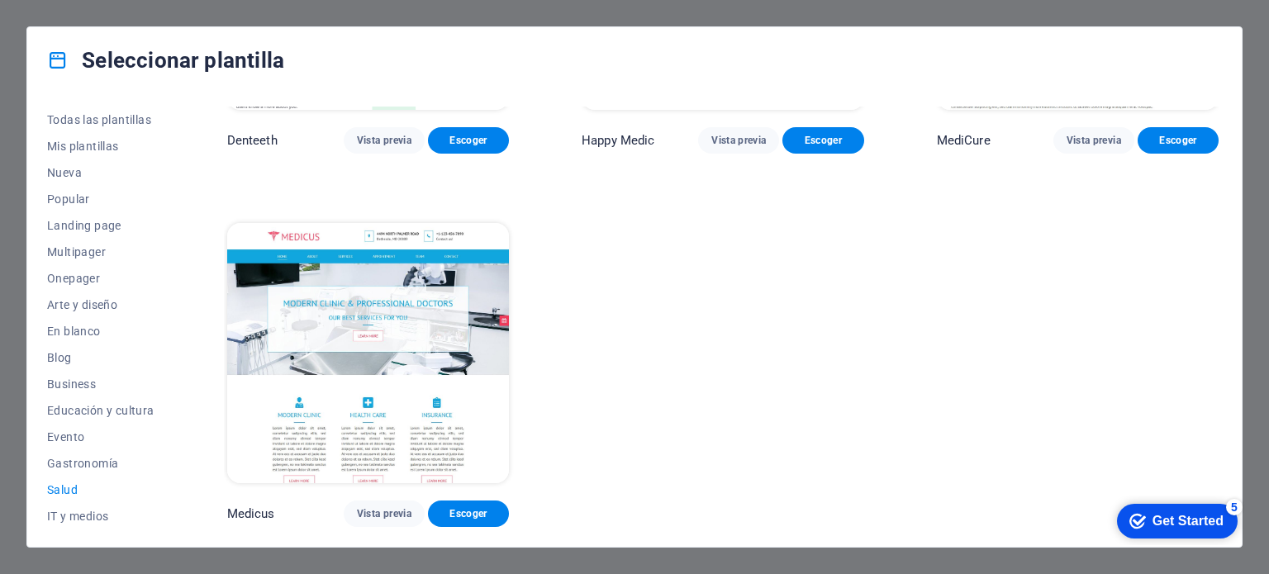
scroll to position [0, 0]
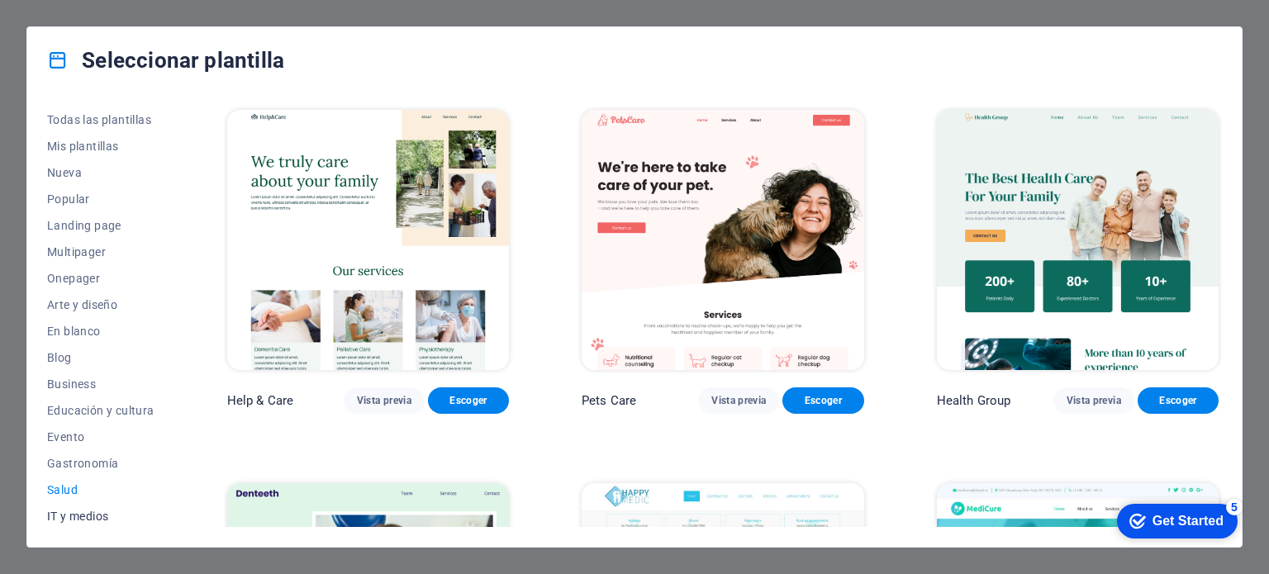
click at [74, 512] on span "IT y medios" at bounding box center [100, 516] width 107 height 13
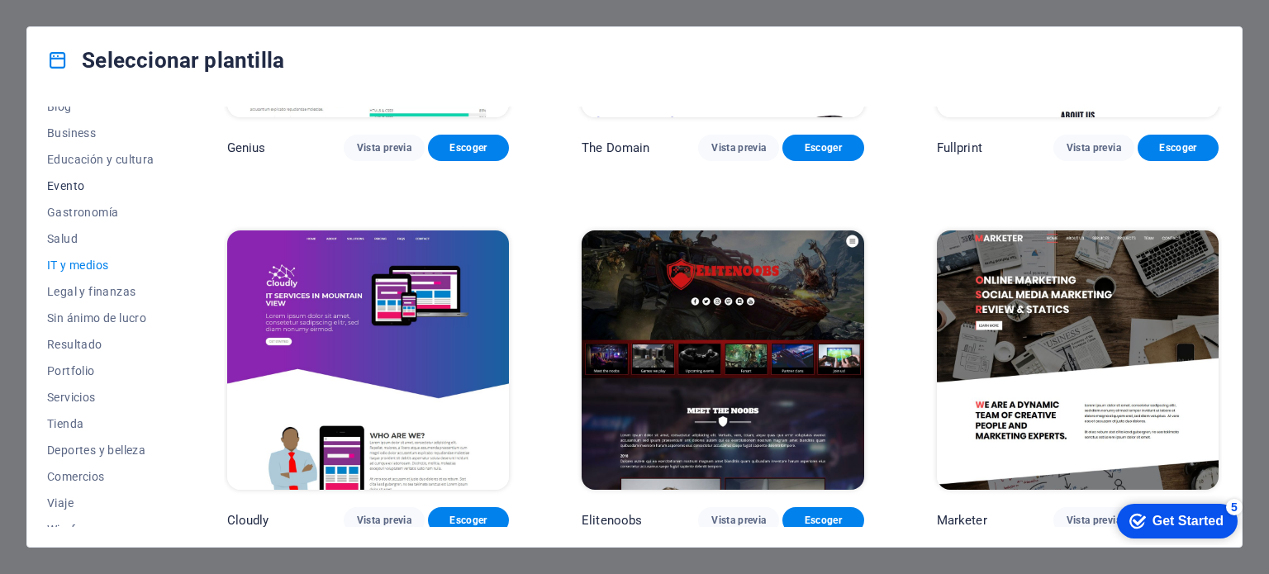
scroll to position [266, 0]
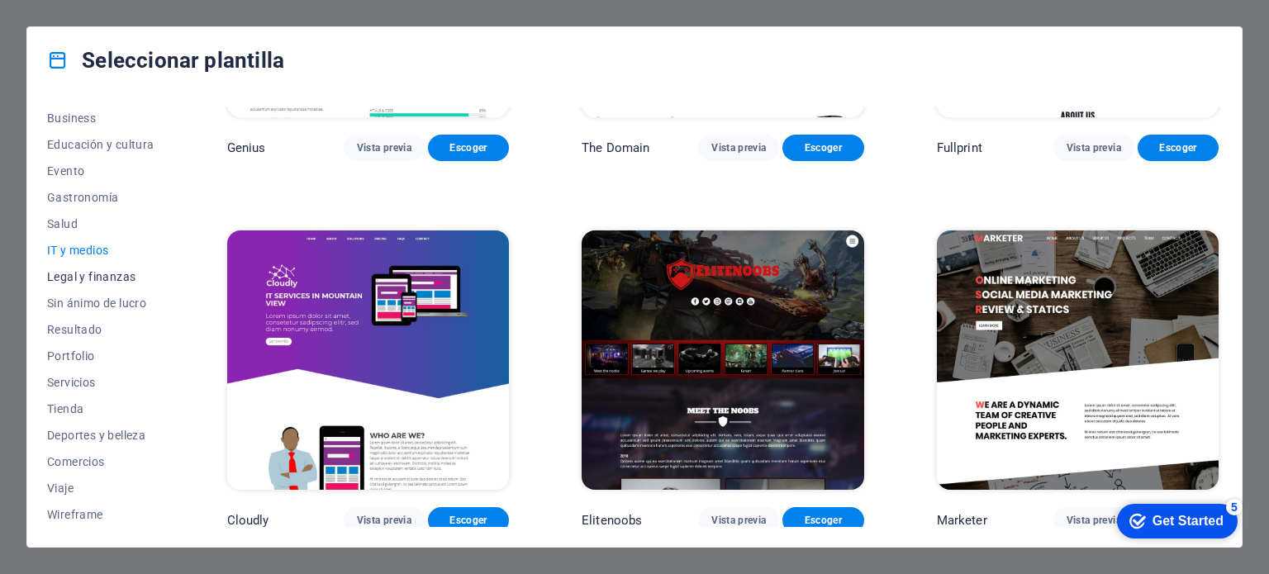
click at [108, 273] on span "Legal y finanzas" at bounding box center [100, 276] width 107 height 13
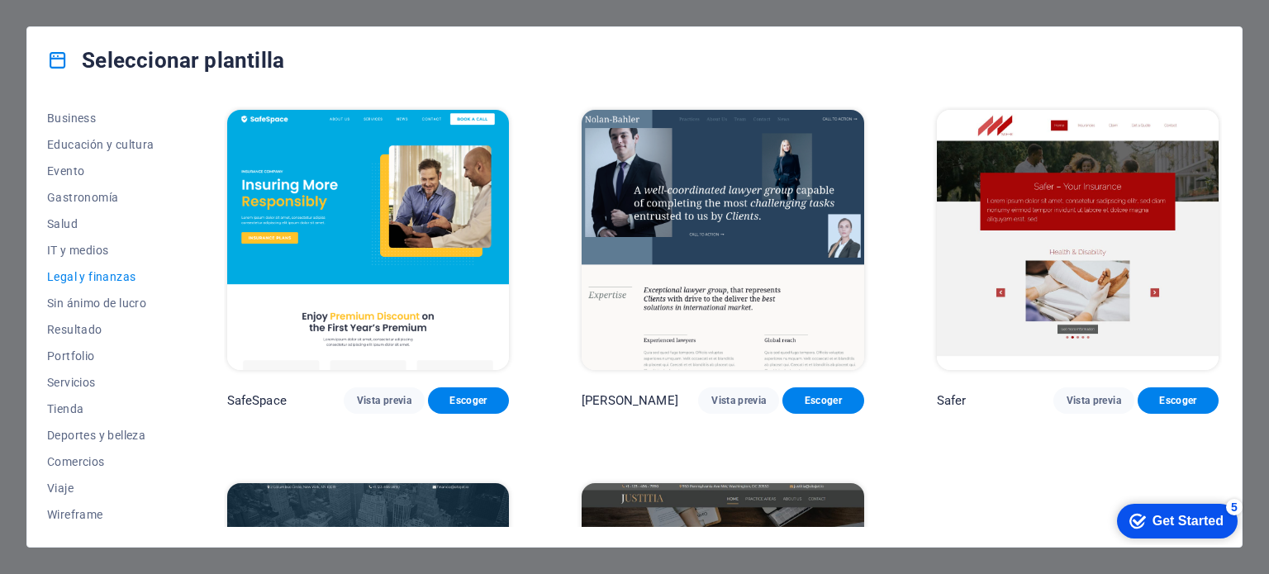
scroll to position [255, 0]
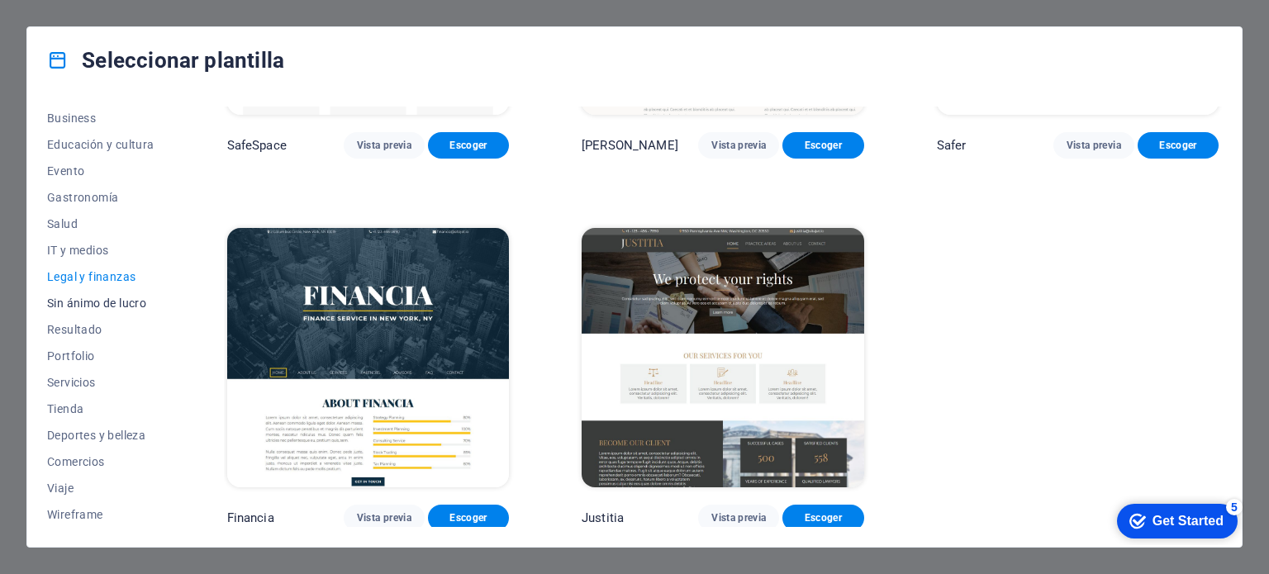
click at [89, 306] on span "Sin ánimo de lucro" at bounding box center [100, 303] width 107 height 13
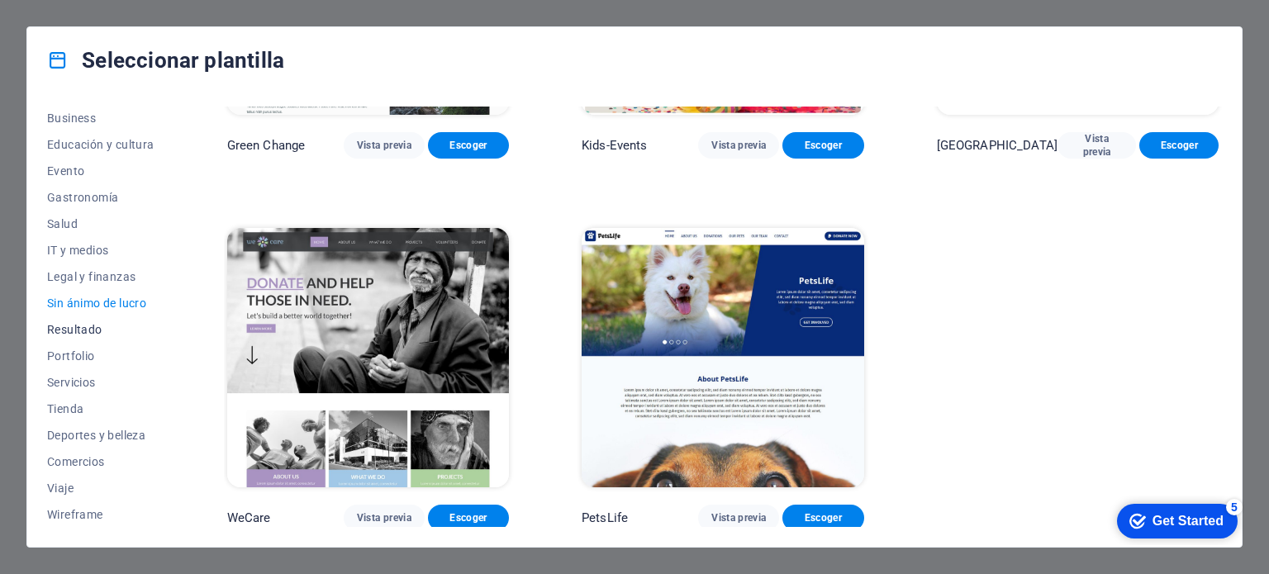
click at [71, 319] on button "Resultado" at bounding box center [100, 329] width 107 height 26
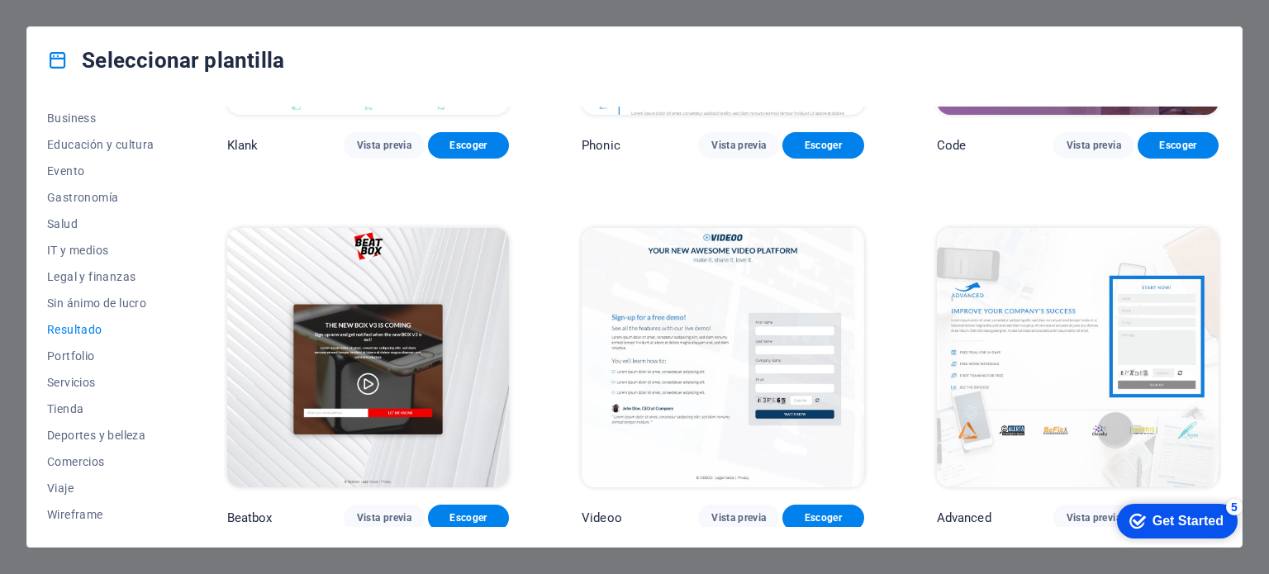
click at [411, 379] on img at bounding box center [368, 358] width 282 height 260
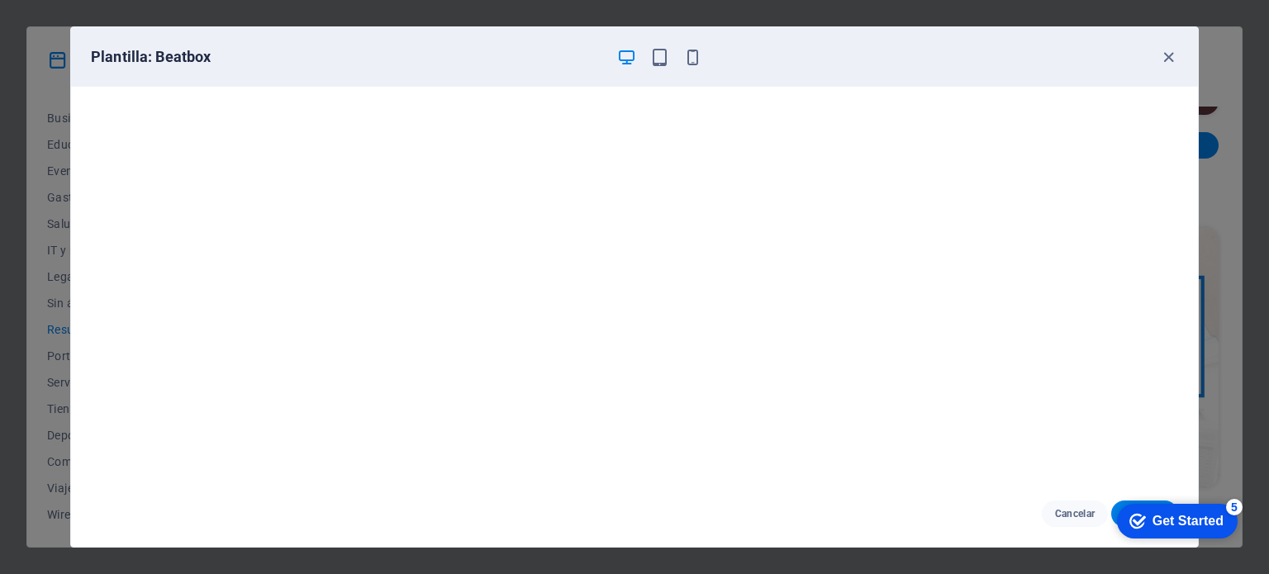
scroll to position [4, 0]
click at [1170, 55] on icon "button" at bounding box center [1168, 57] width 19 height 19
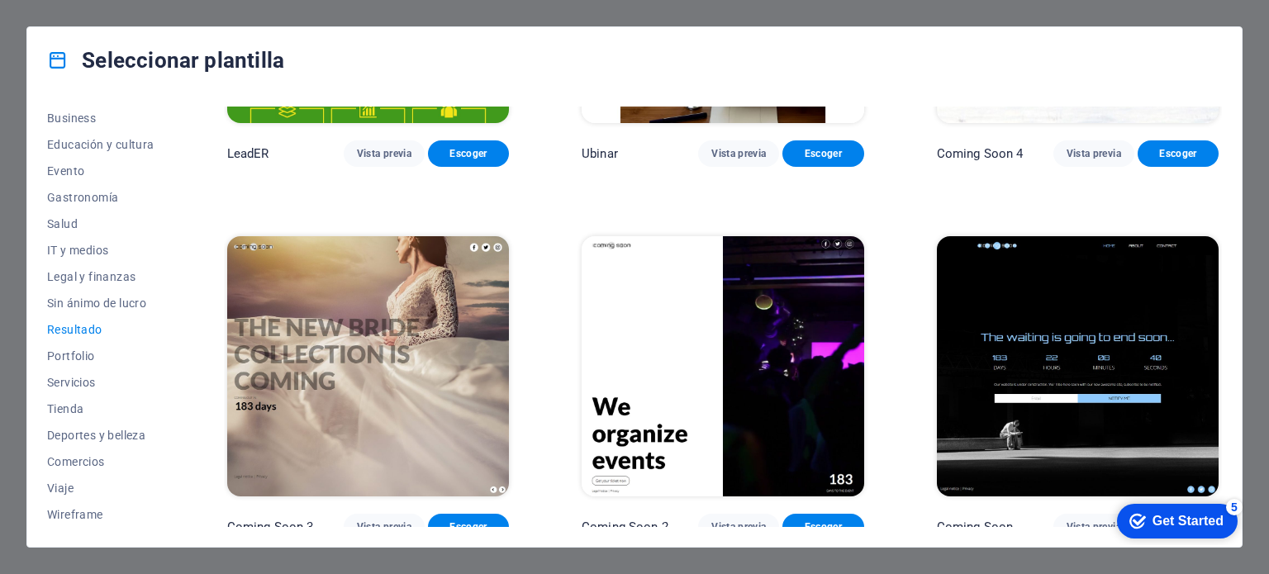
scroll to position [1741, 0]
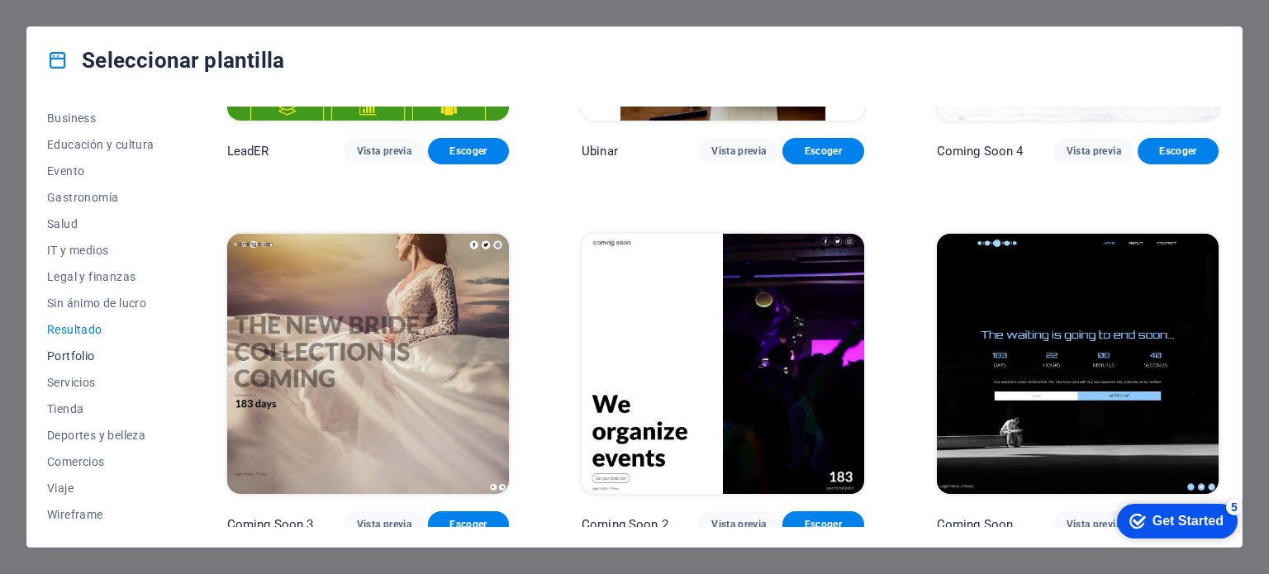
click at [70, 349] on span "Portfolio" at bounding box center [100, 355] width 107 height 13
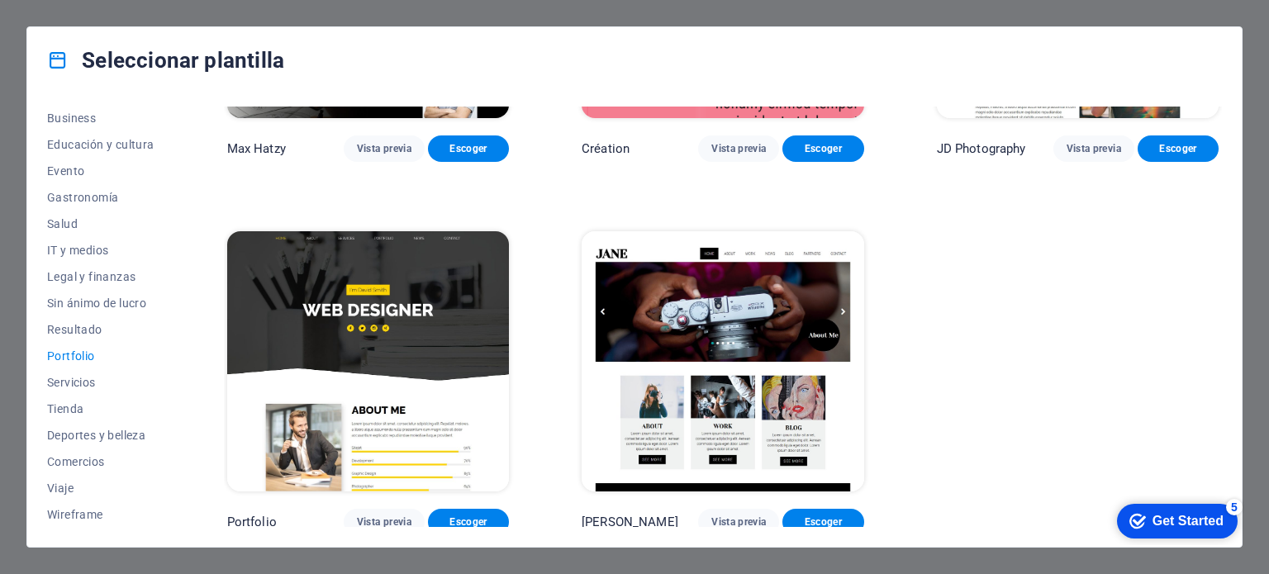
scroll to position [627, 0]
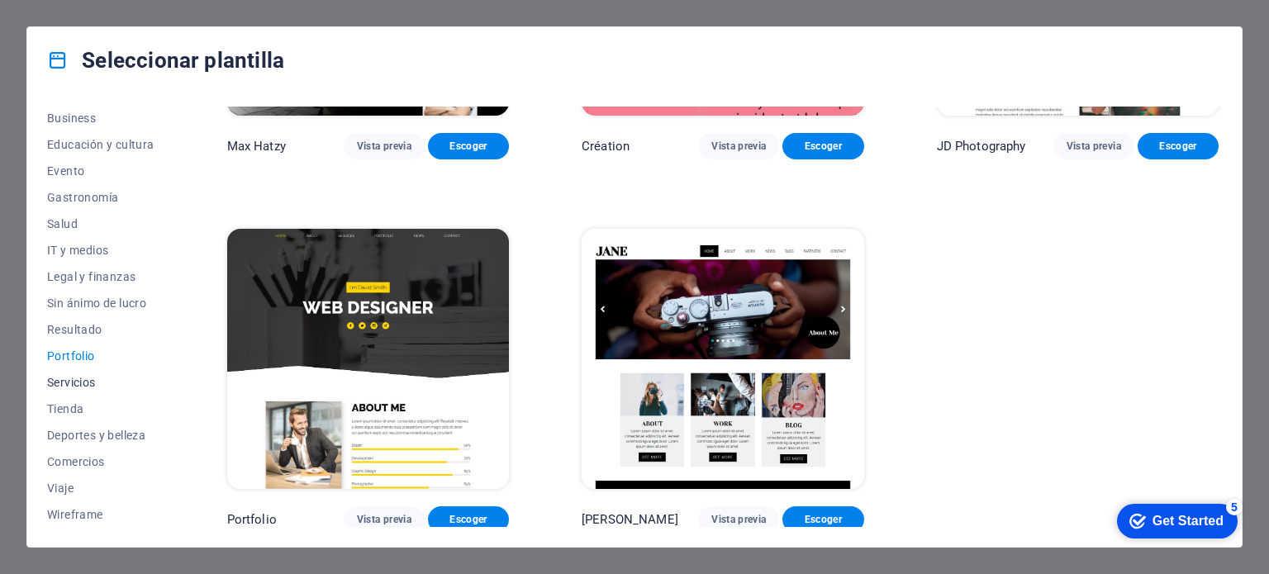
click at [76, 384] on span "Servicios" at bounding box center [100, 382] width 107 height 13
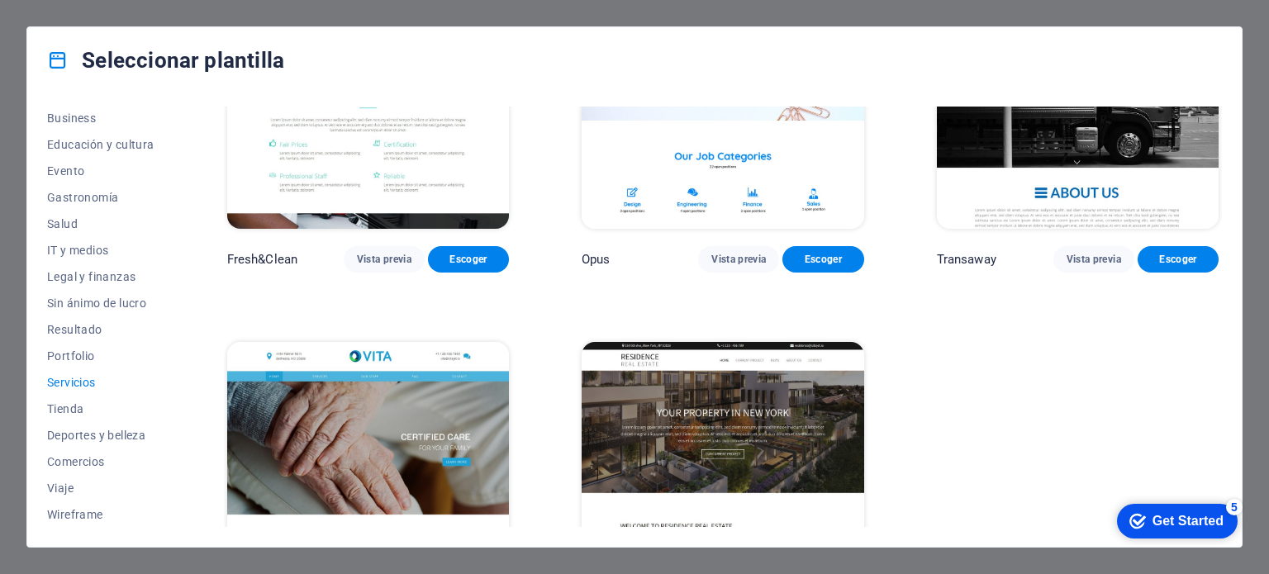
scroll to position [2113, 0]
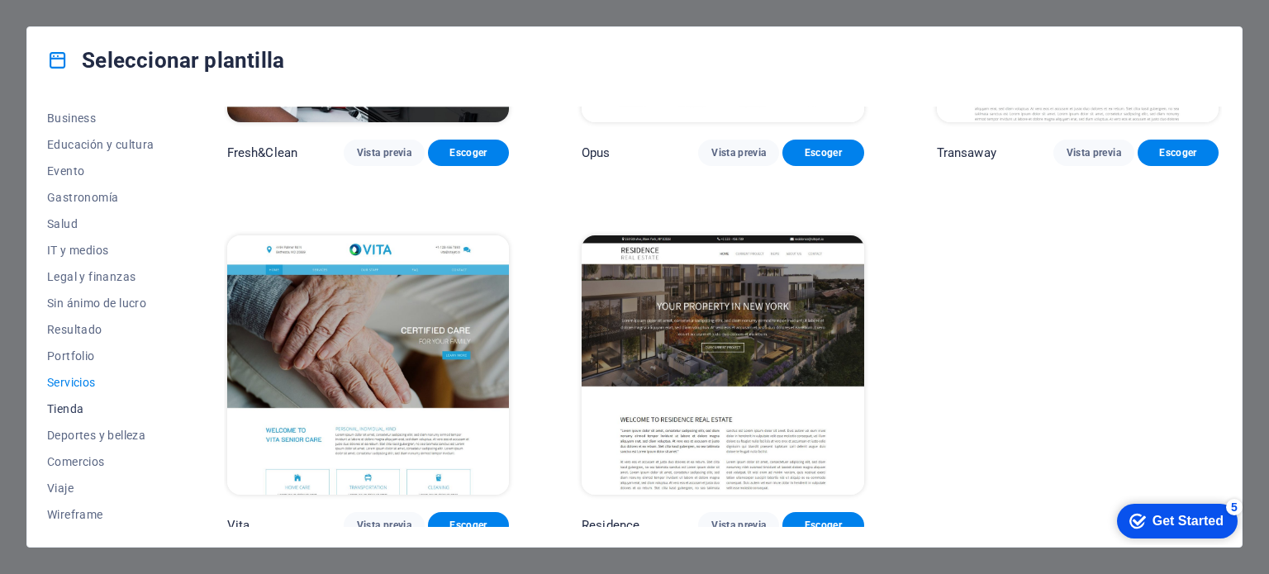
click at [70, 408] on span "Tienda" at bounding box center [100, 408] width 107 height 13
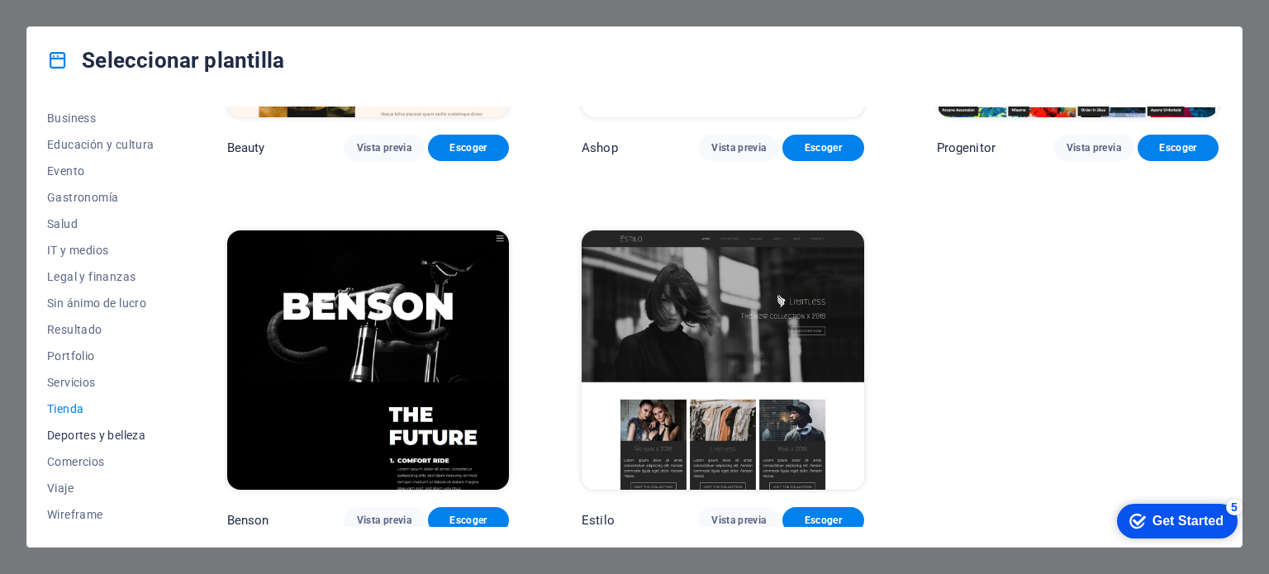
click at [89, 430] on span "Deportes y belleza" at bounding box center [100, 435] width 107 height 13
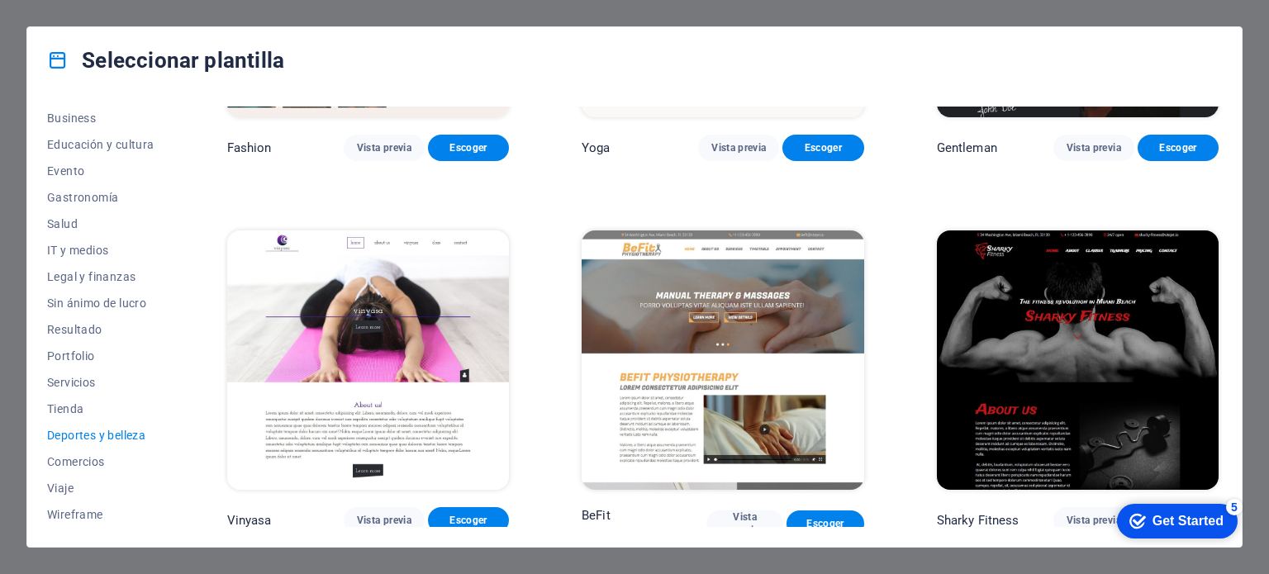
scroll to position [1748, 0]
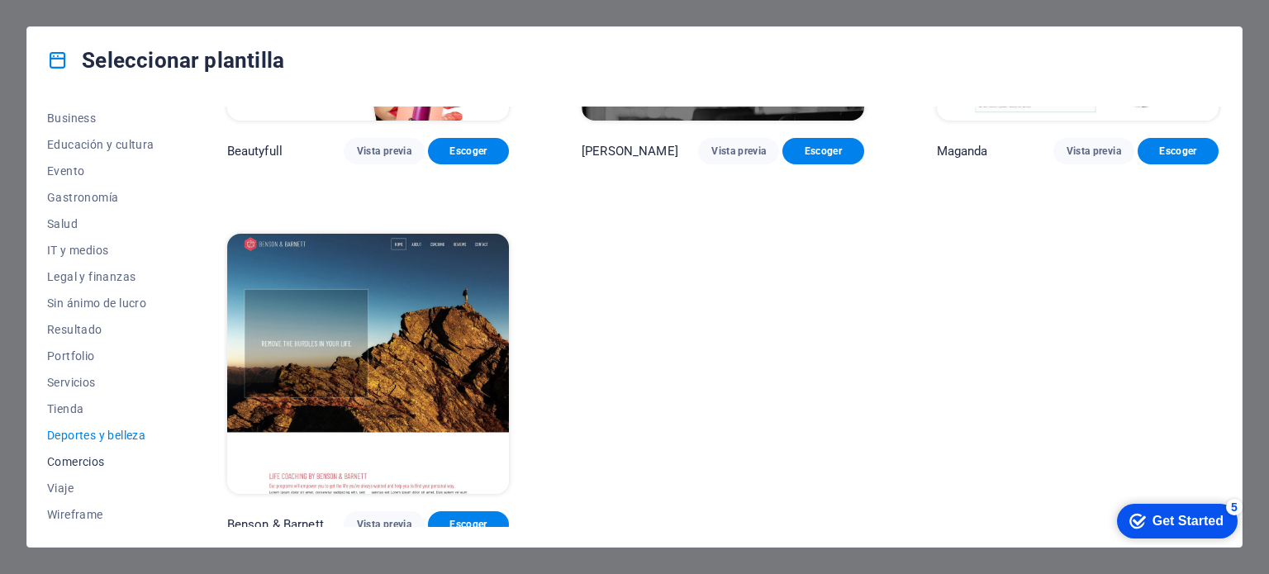
click at [79, 452] on button "Comercios" at bounding box center [100, 461] width 107 height 26
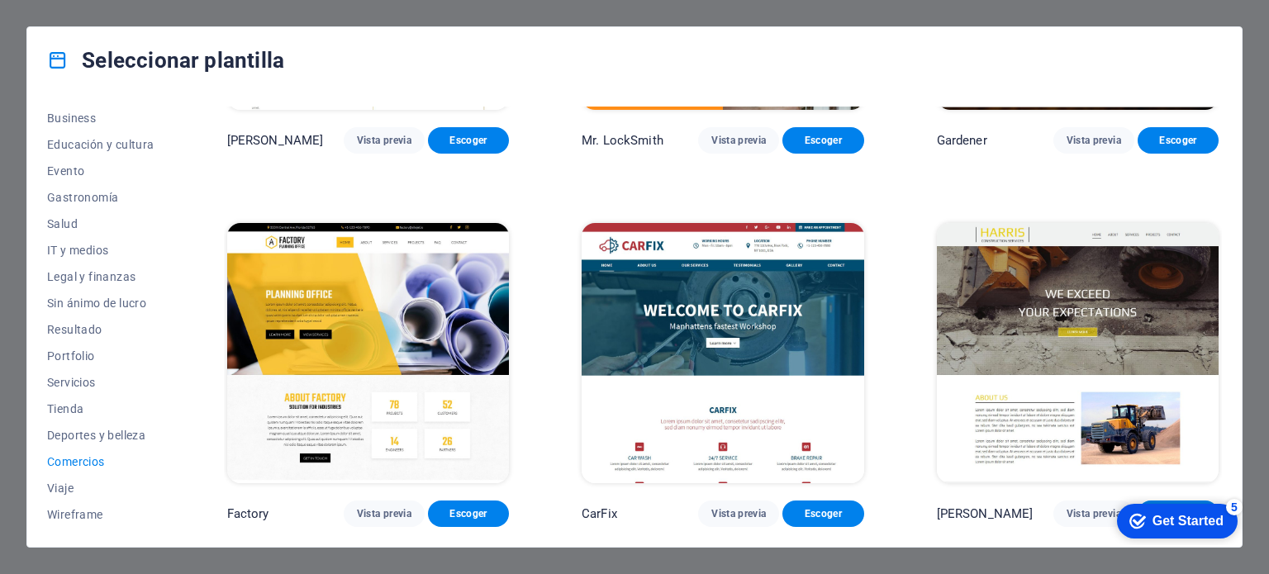
scroll to position [0, 0]
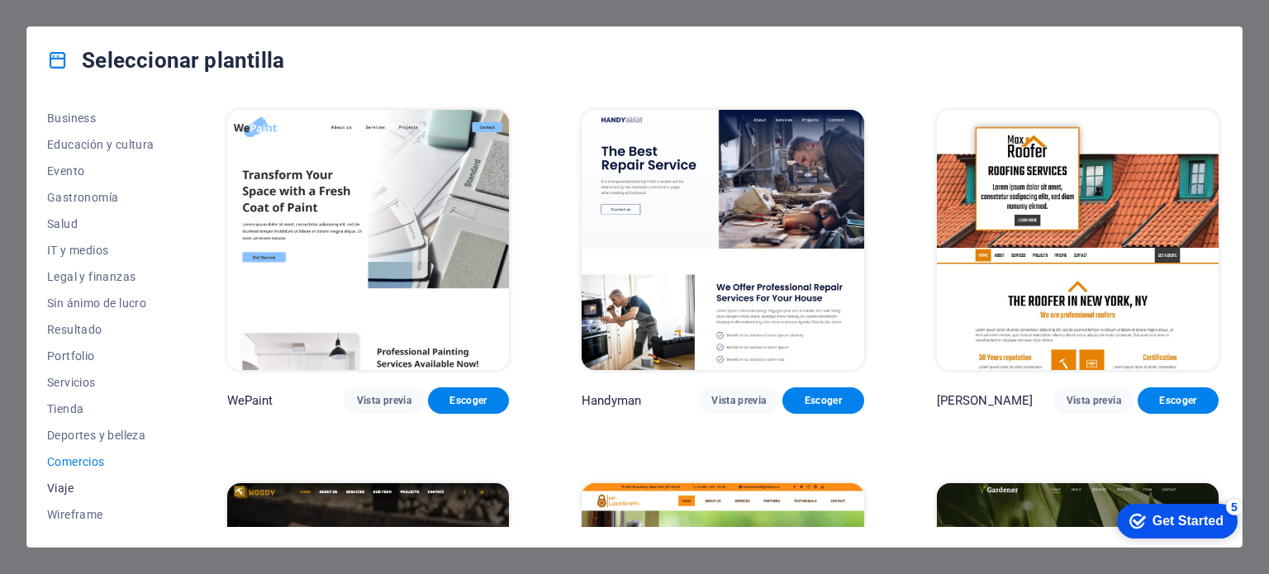
click at [61, 482] on span "Viaje" at bounding box center [100, 488] width 107 height 13
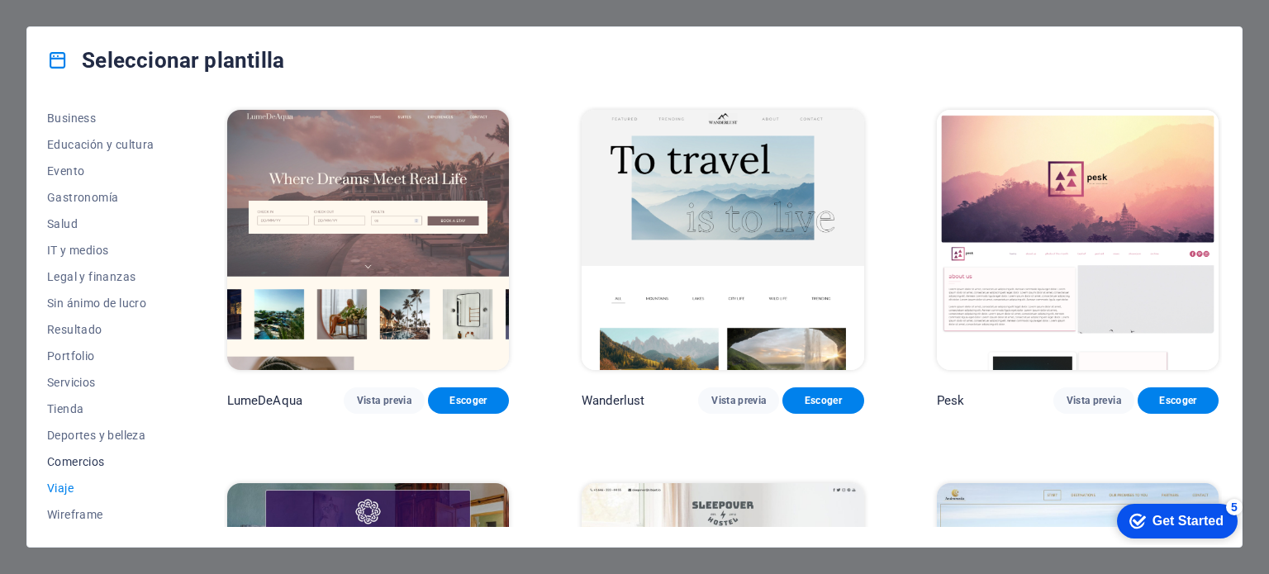
click at [75, 469] on button "Comercios" at bounding box center [100, 461] width 107 height 26
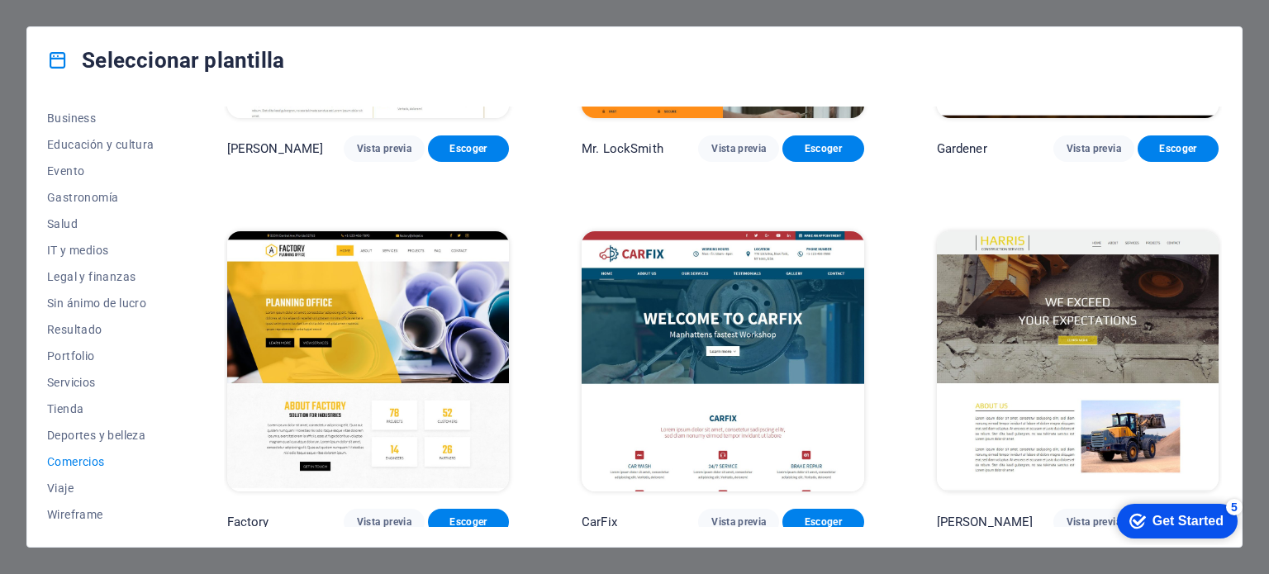
scroll to position [627, 0]
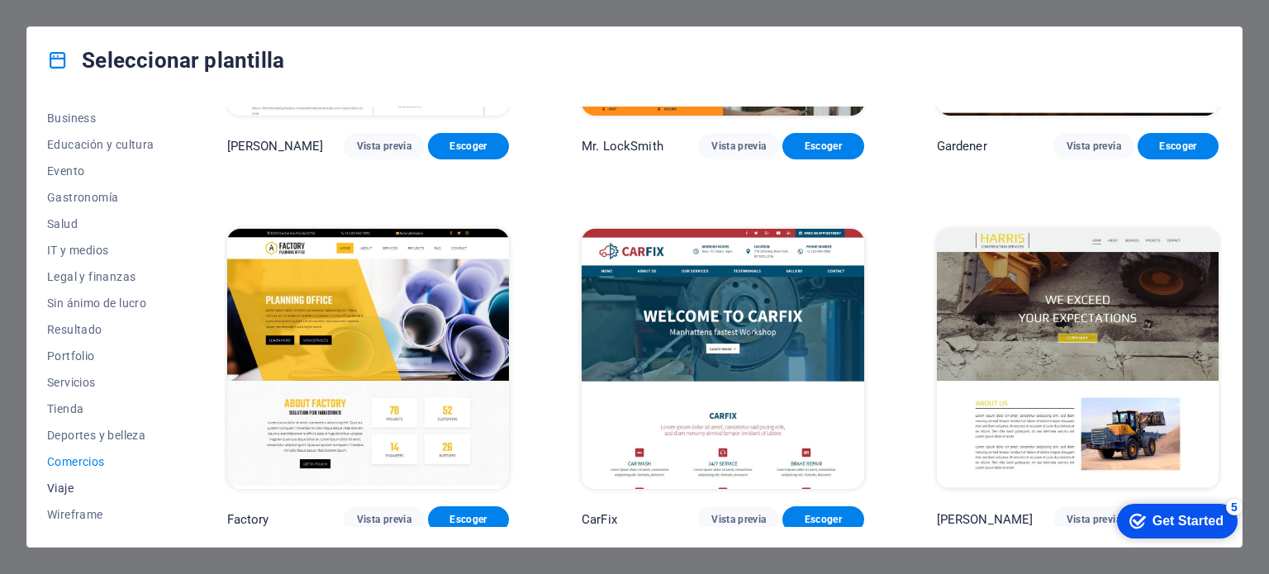
click at [52, 484] on span "Viaje" at bounding box center [100, 488] width 107 height 13
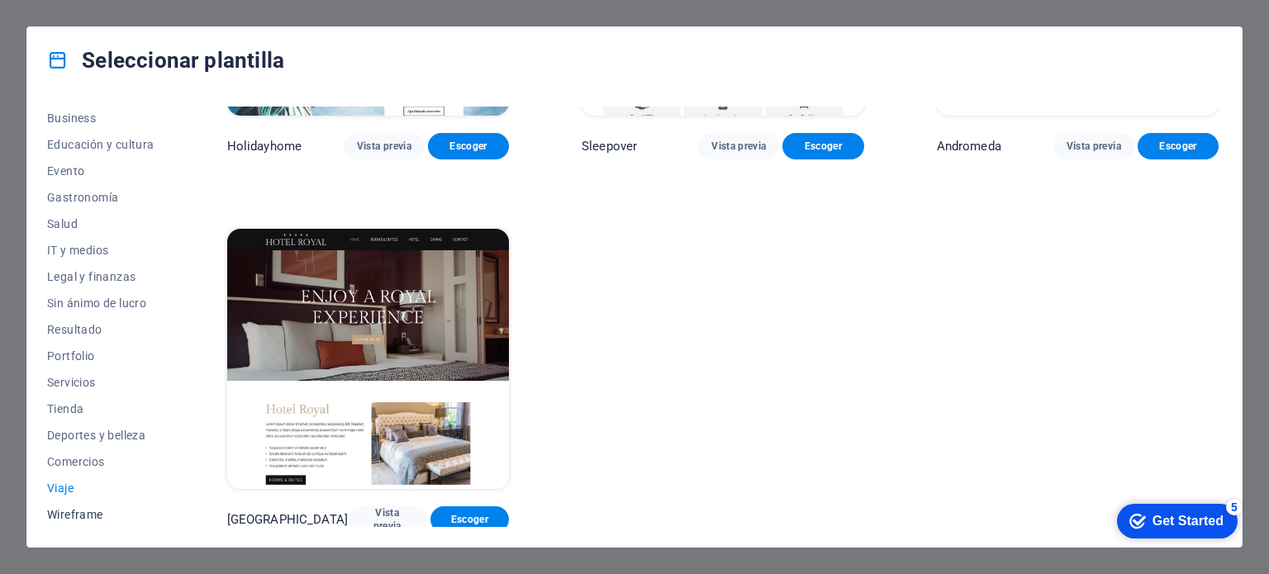
click at [72, 513] on span "Wireframe" at bounding box center [100, 514] width 107 height 13
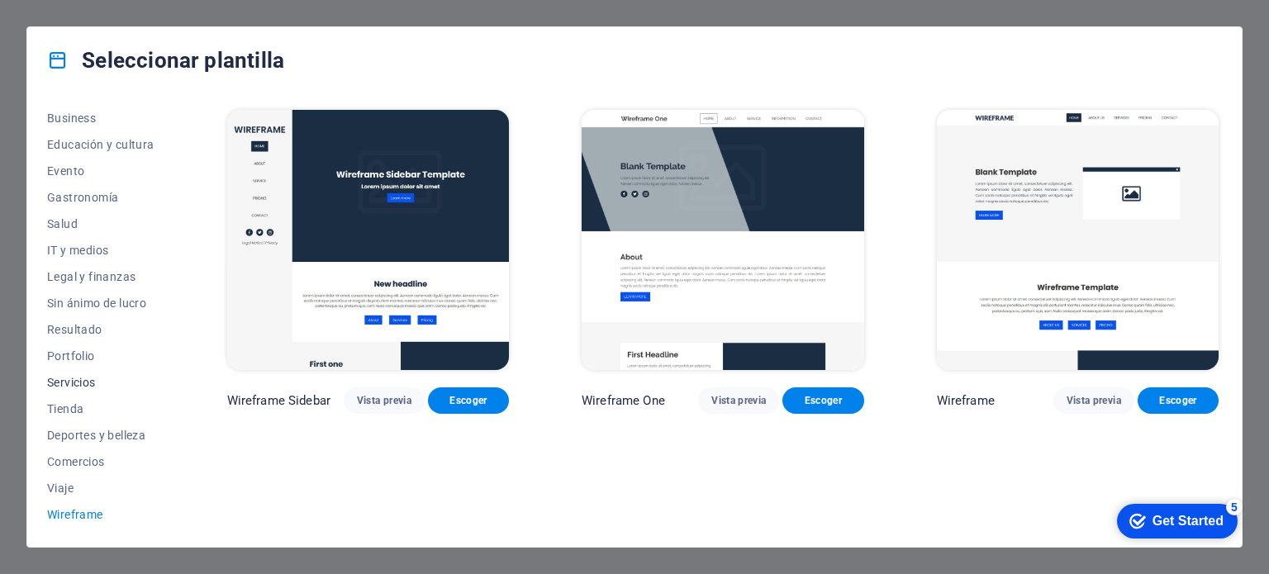
scroll to position [0, 0]
click at [76, 373] on button "Business" at bounding box center [100, 384] width 107 height 26
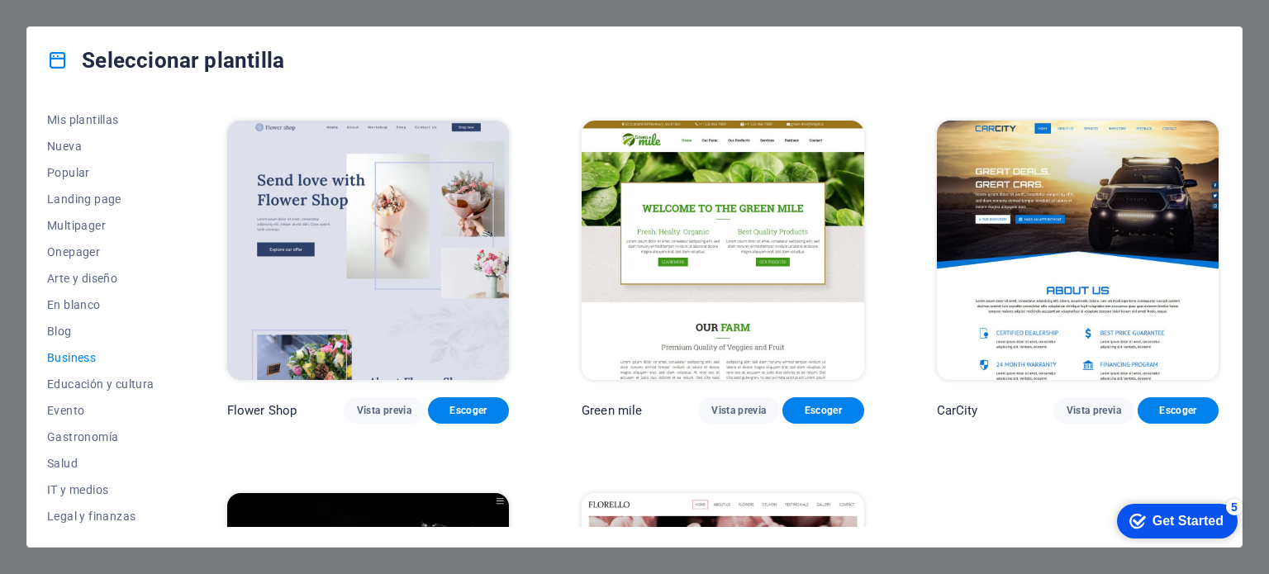
scroll to position [363, 0]
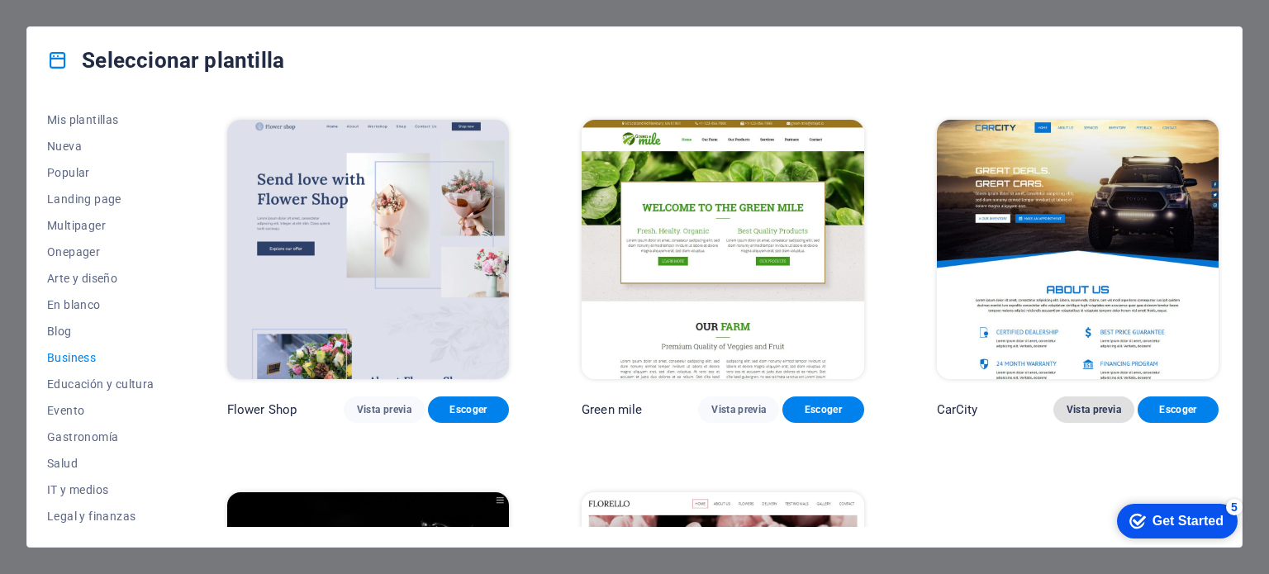
click at [1078, 406] on span "Vista previa" at bounding box center [1093, 409] width 55 height 13
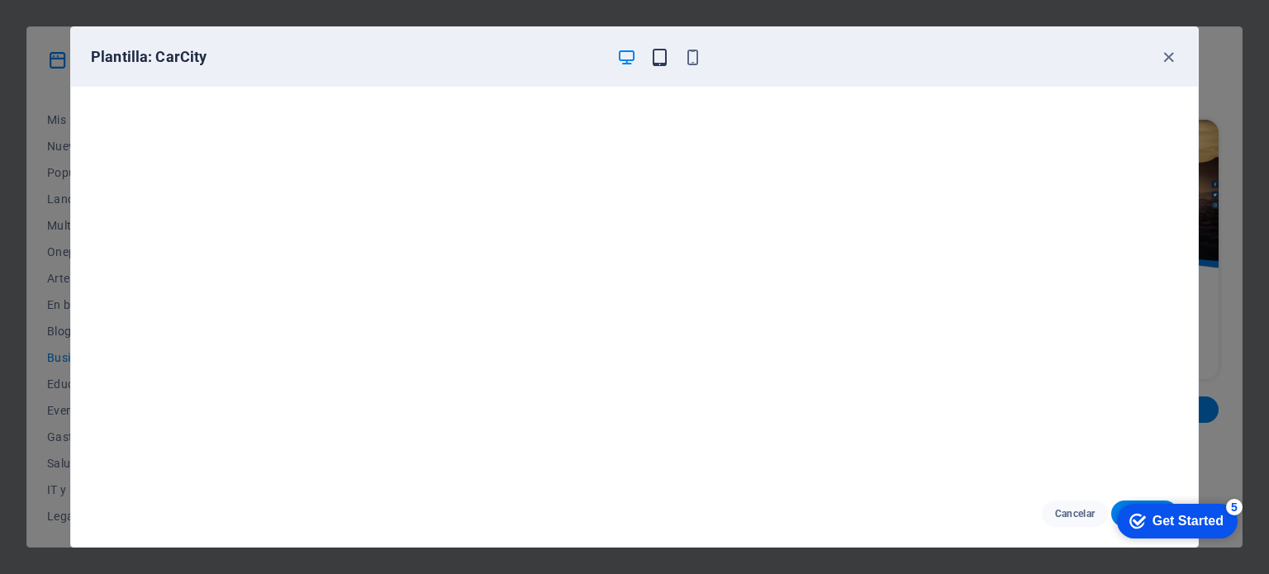
click at [657, 60] on icon "button" at bounding box center [659, 57] width 19 height 19
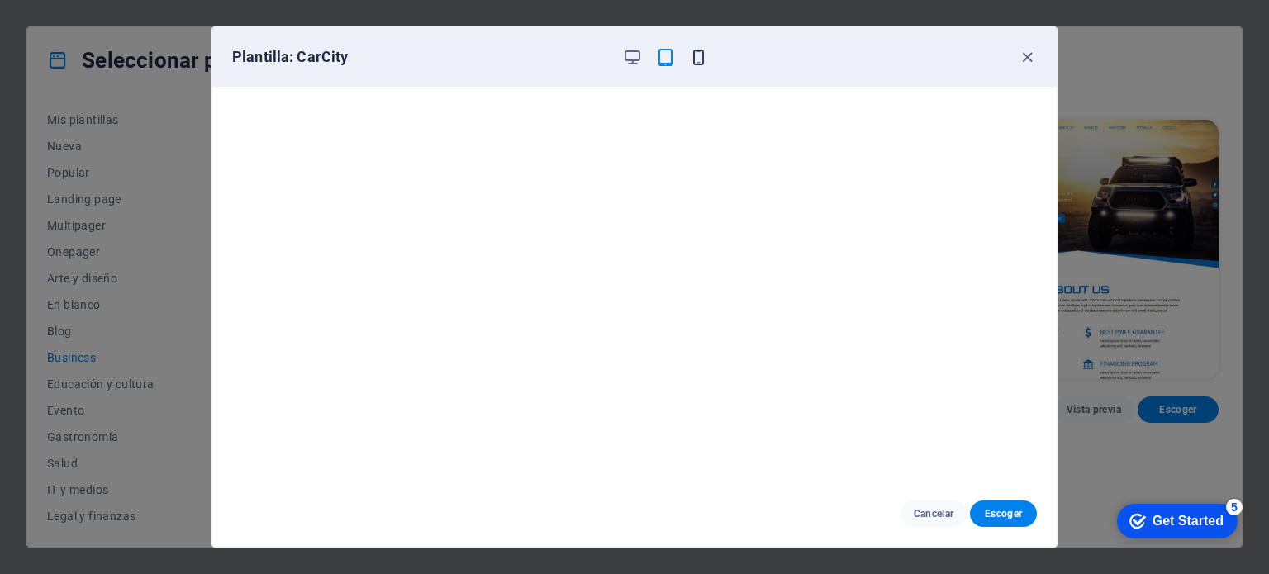
click at [697, 60] on icon "button" at bounding box center [698, 57] width 19 height 19
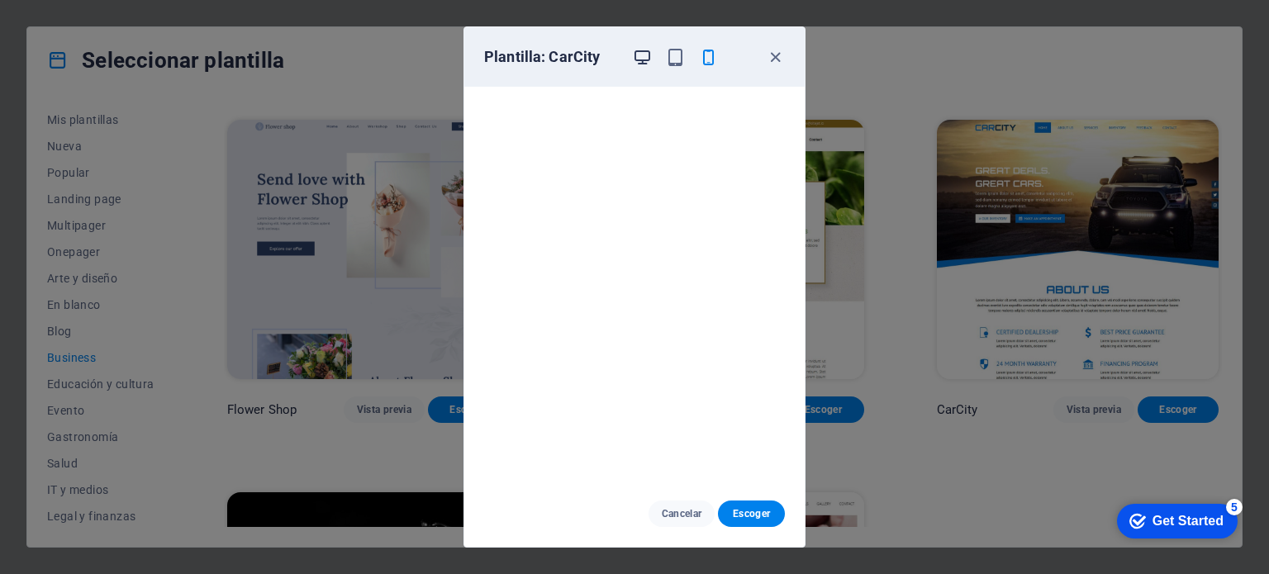
click at [640, 55] on icon "button" at bounding box center [642, 57] width 19 height 19
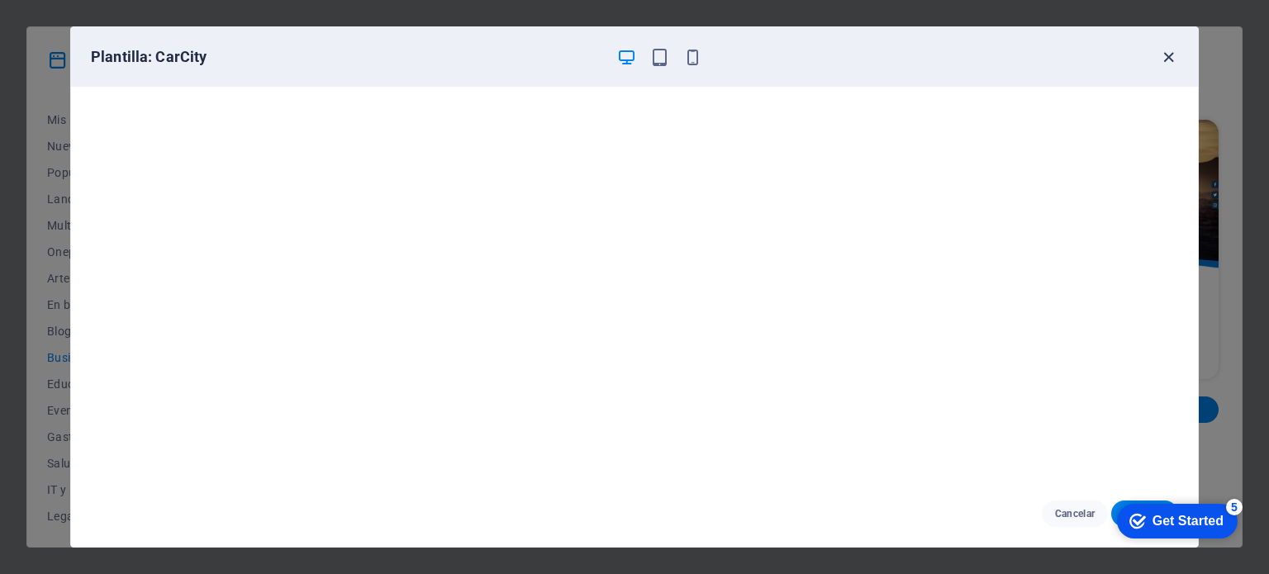
click at [1169, 58] on icon "button" at bounding box center [1168, 57] width 19 height 19
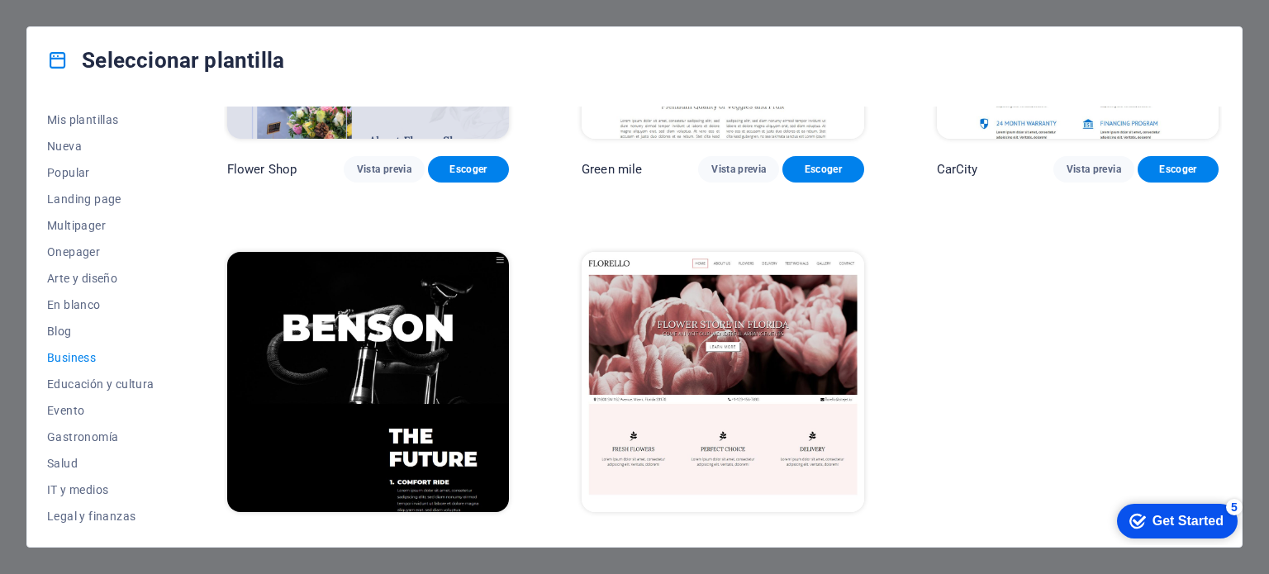
scroll to position [627, 0]
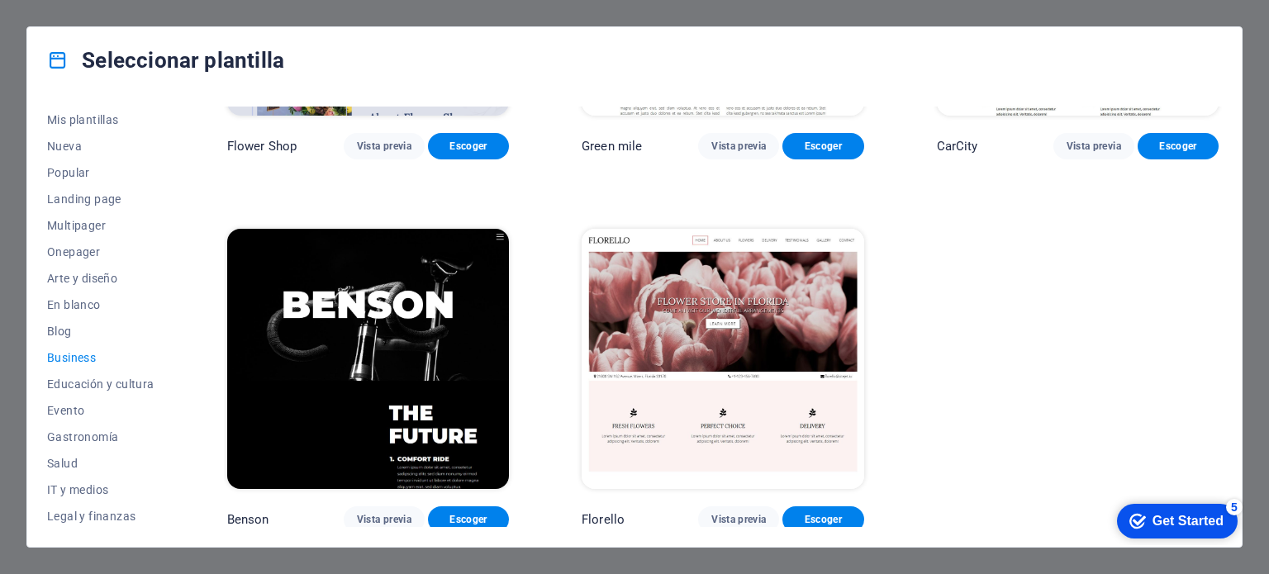
click at [385, 316] on img at bounding box center [368, 359] width 282 height 260
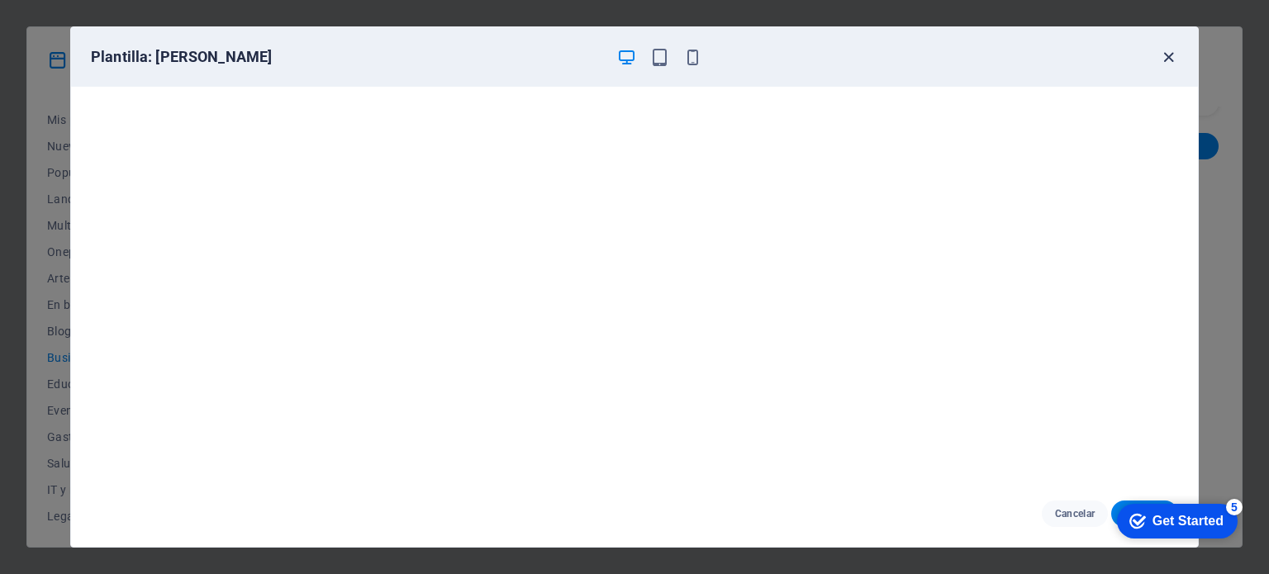
click at [1170, 52] on icon "button" at bounding box center [1168, 57] width 19 height 19
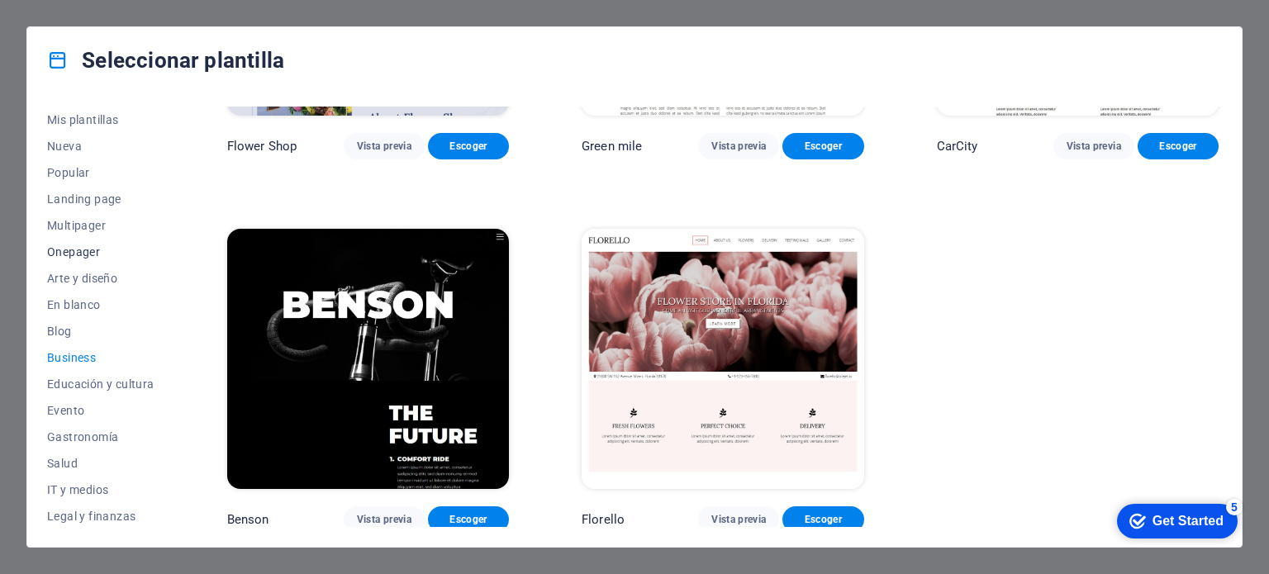
click at [80, 254] on span "Onepager" at bounding box center [100, 251] width 107 height 13
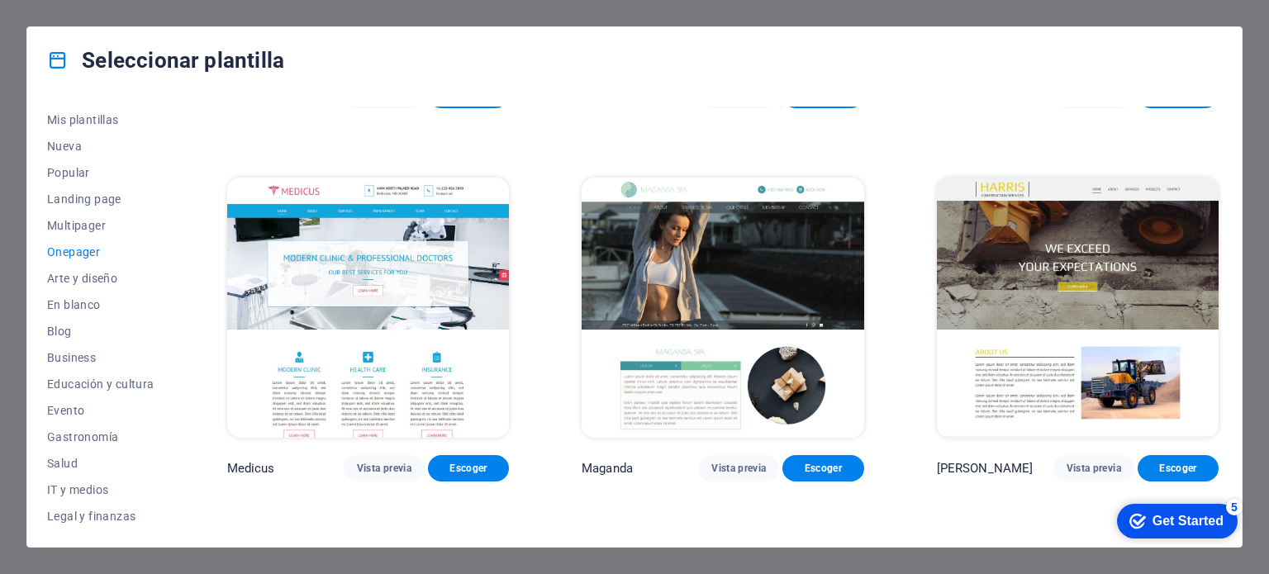
scroll to position [9170, 0]
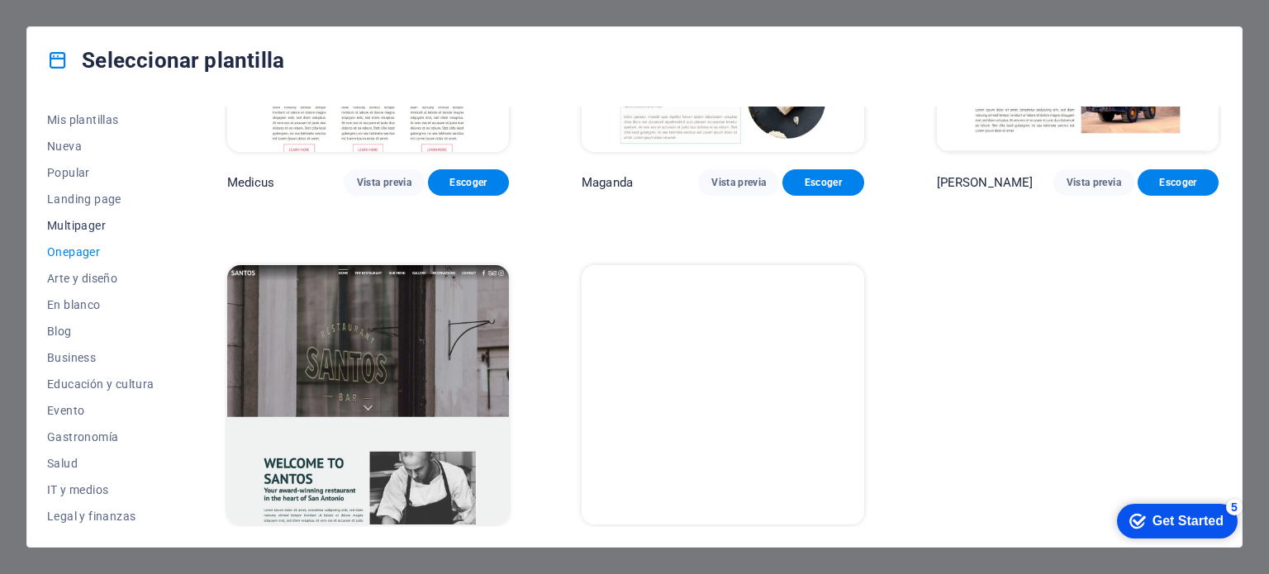
click at [97, 225] on span "Multipager" at bounding box center [100, 225] width 107 height 13
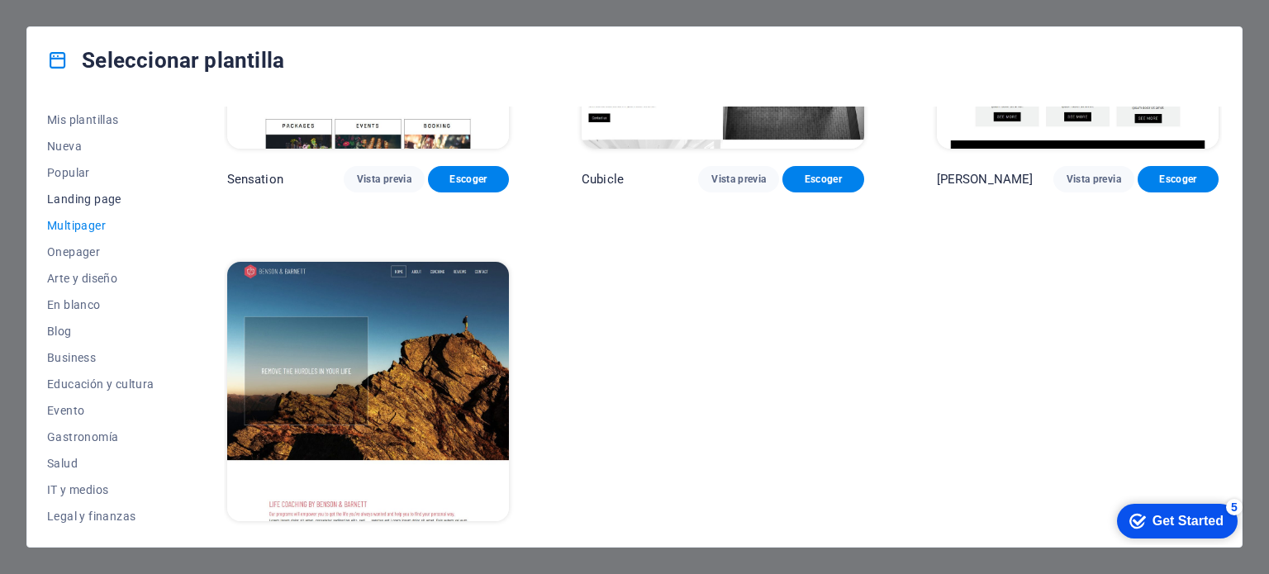
click at [89, 199] on span "Landing page" at bounding box center [100, 198] width 107 height 13
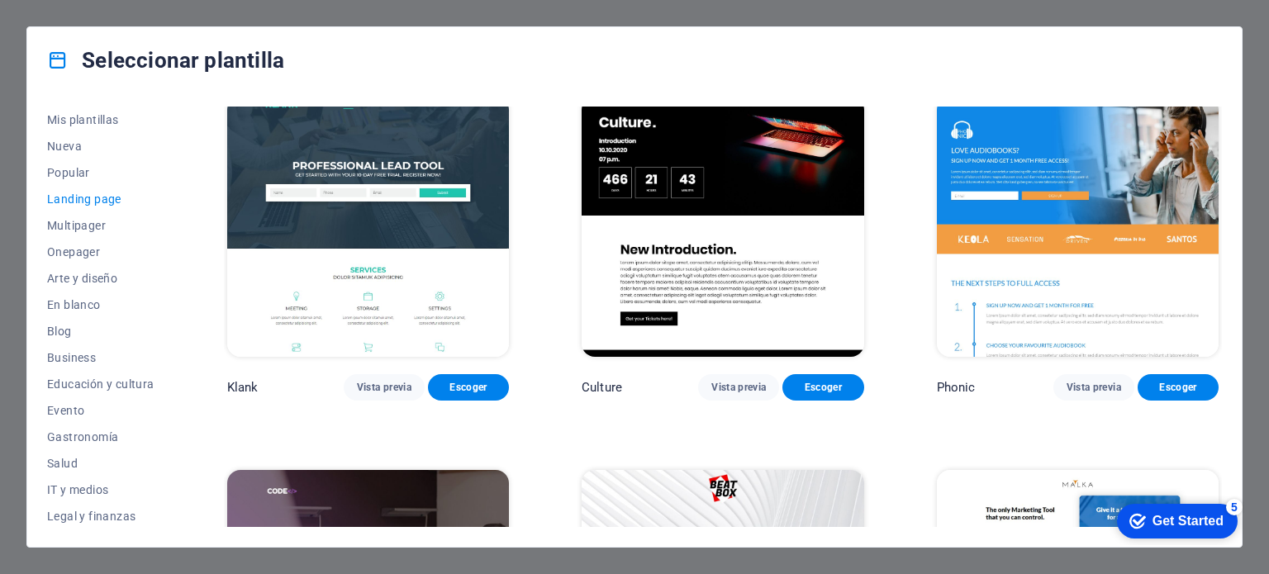
scroll to position [0, 0]
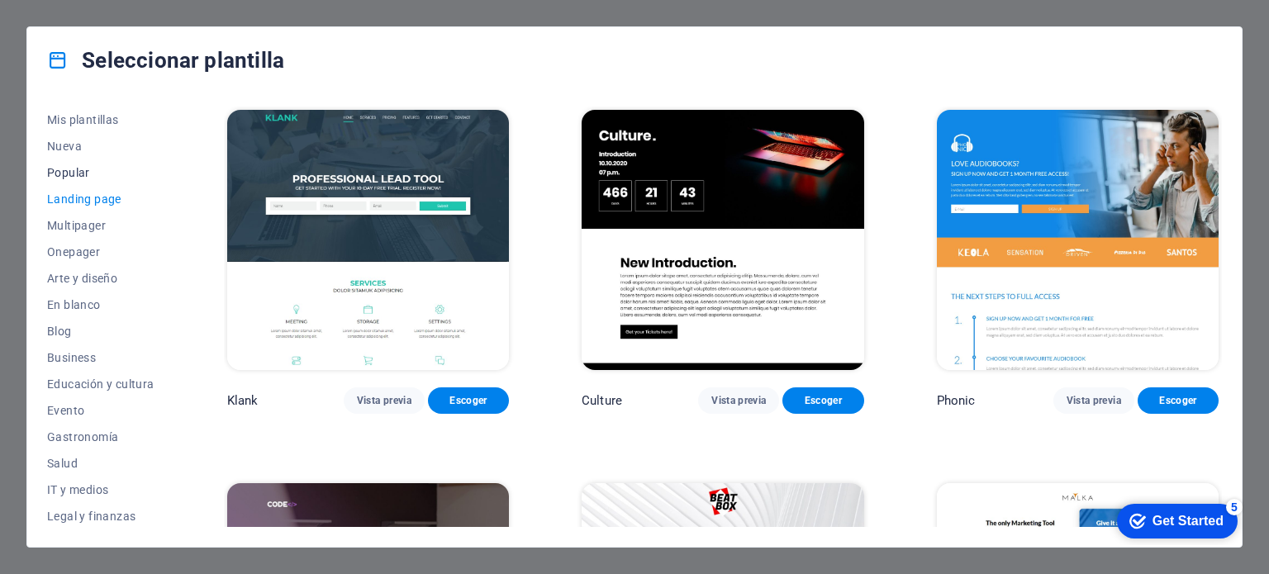
click at [81, 173] on span "Popular" at bounding box center [100, 172] width 107 height 13
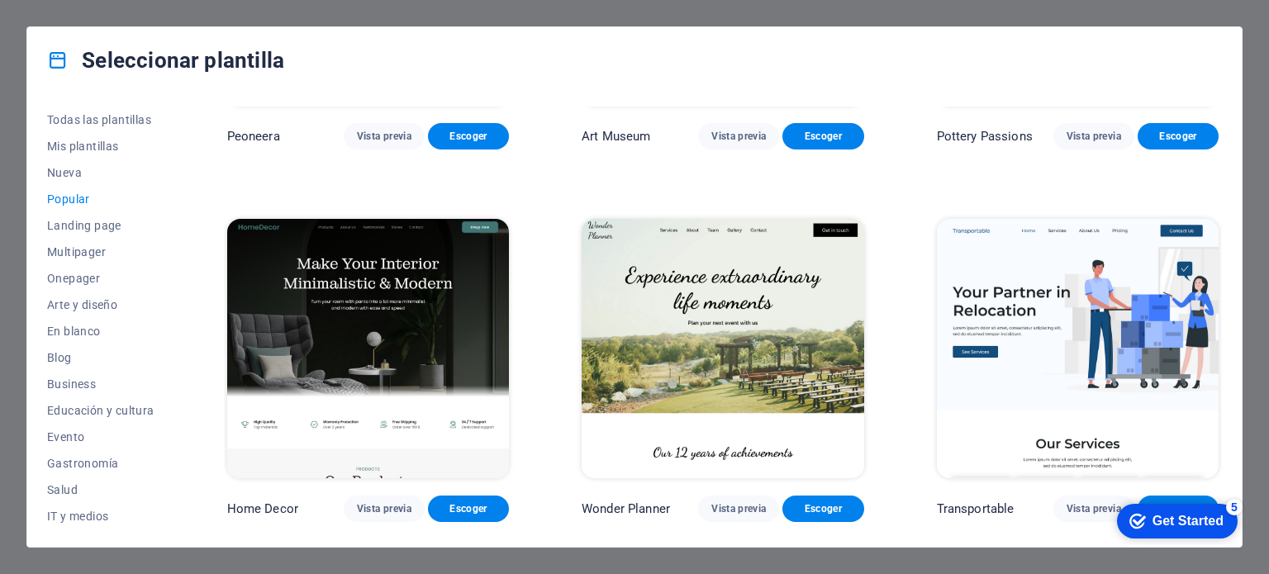
scroll to position [265, 0]
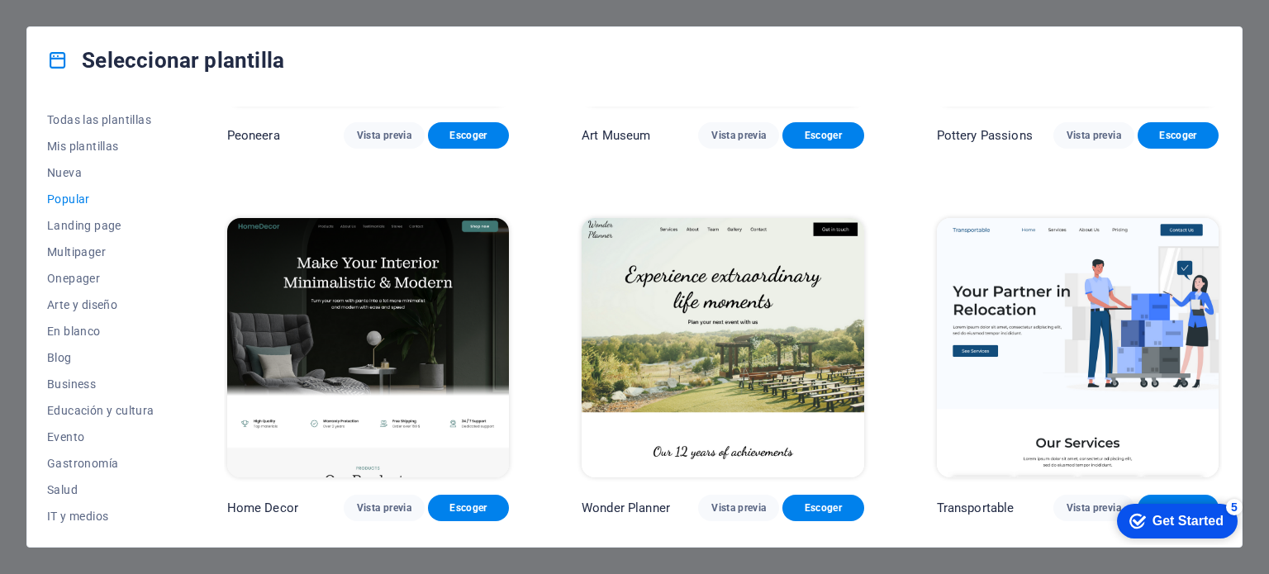
click at [415, 333] on img at bounding box center [368, 348] width 282 height 260
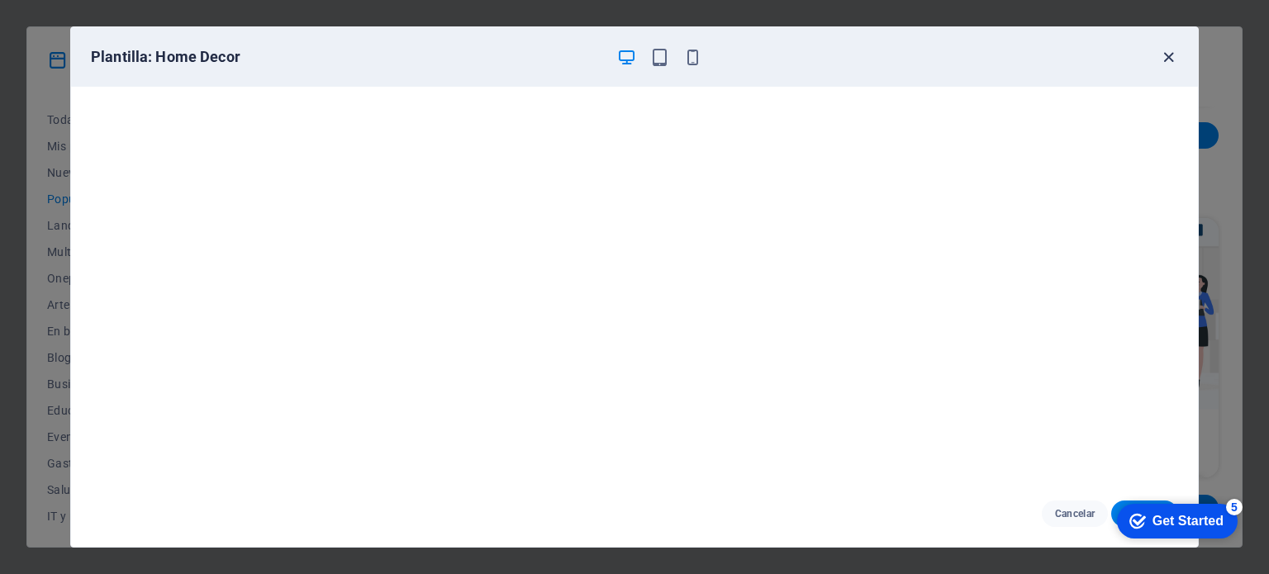
click at [1165, 55] on icon "button" at bounding box center [1168, 57] width 19 height 19
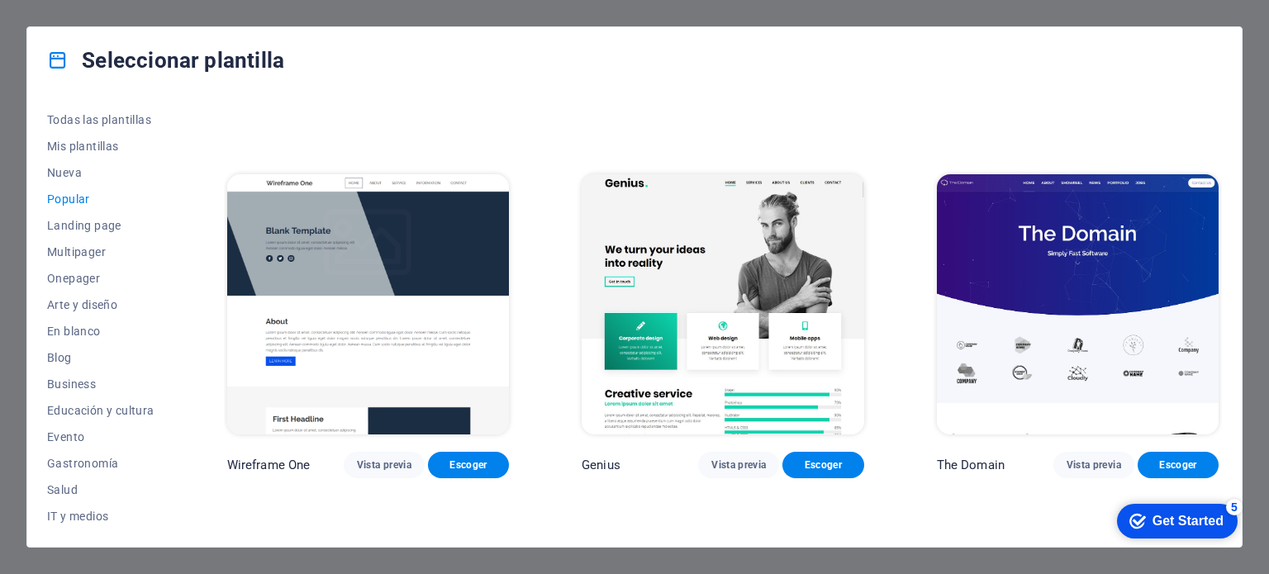
scroll to position [1437, 0]
